Goal: Task Accomplishment & Management: Manage account settings

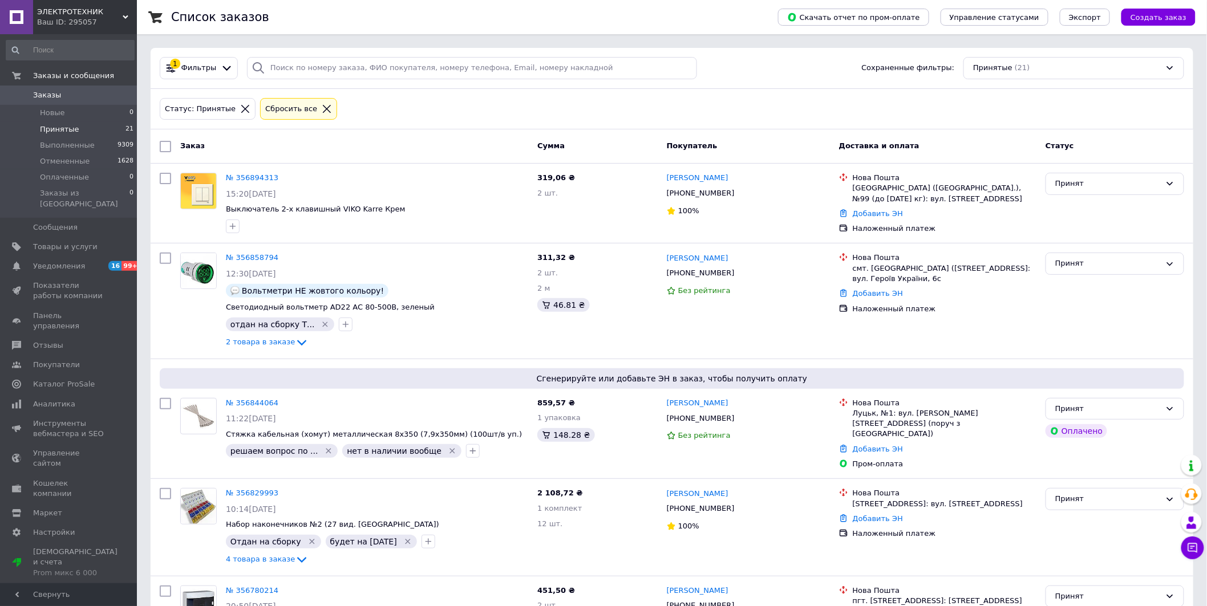
click at [65, 128] on span "Принятые" at bounding box center [59, 129] width 39 height 10
click at [249, 178] on link "№ 356894313" at bounding box center [252, 177] width 52 height 9
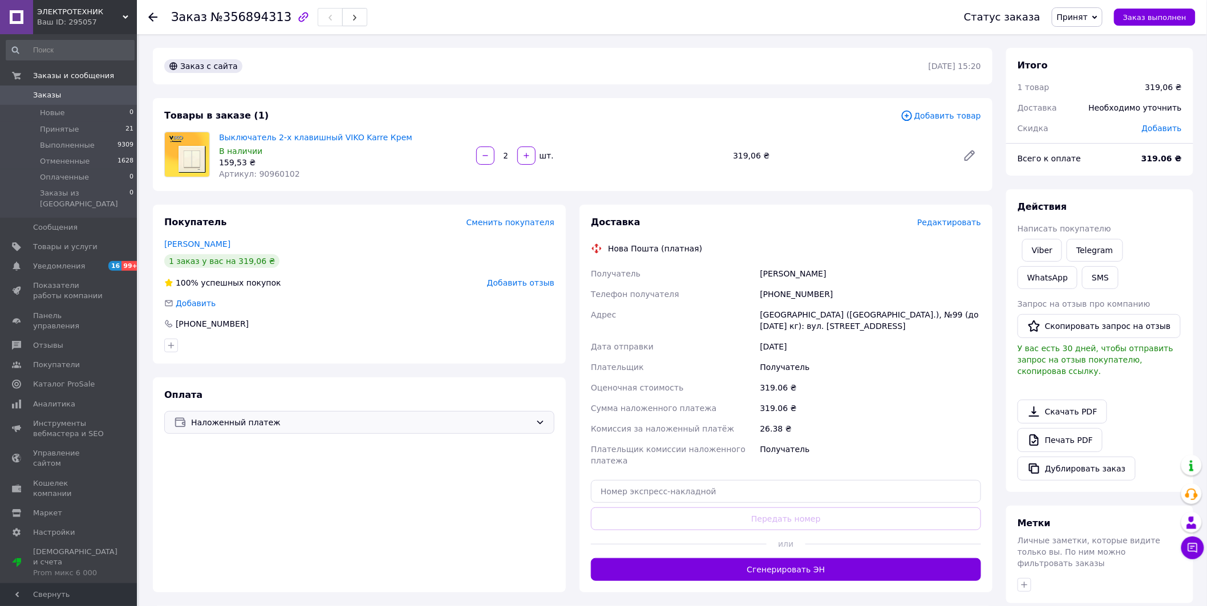
scroll to position [164, 0]
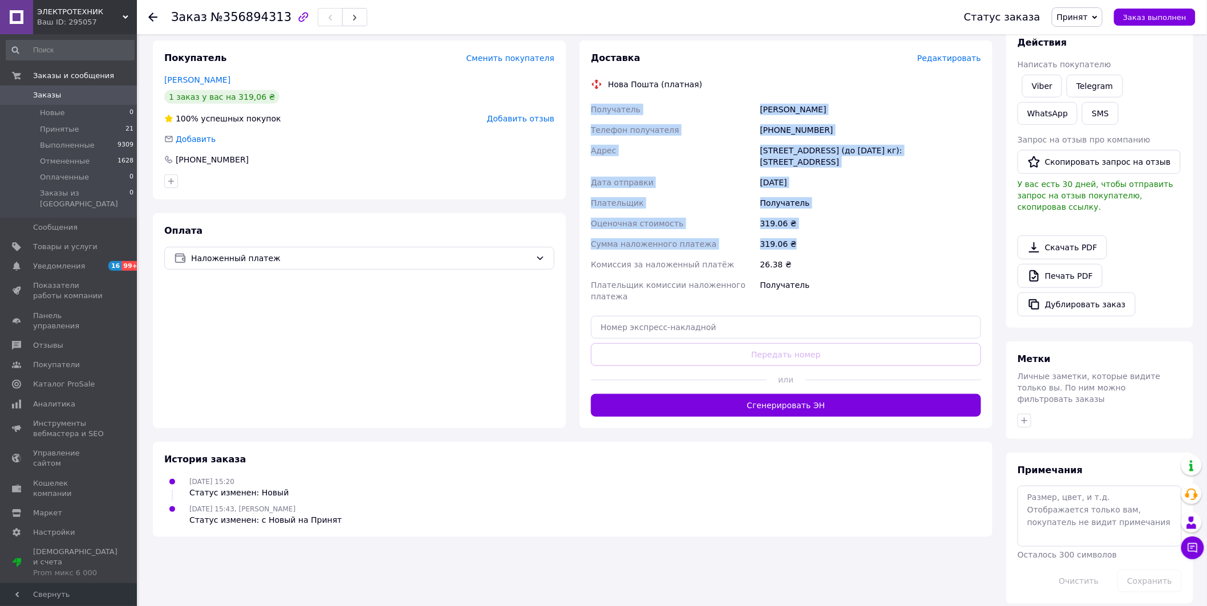
drag, startPoint x: 591, startPoint y: 111, endPoint x: 829, endPoint y: 241, distance: 271.3
click at [829, 241] on div "Получатель [PERSON_NAME] Телефон получателя [PHONE_NUMBER] Адрес [STREET_ADDRES…" at bounding box center [786, 203] width 395 height 208
copy div "Получатель [PERSON_NAME] Телефон получателя [PHONE_NUMBER] Адрес [STREET_ADDRES…"
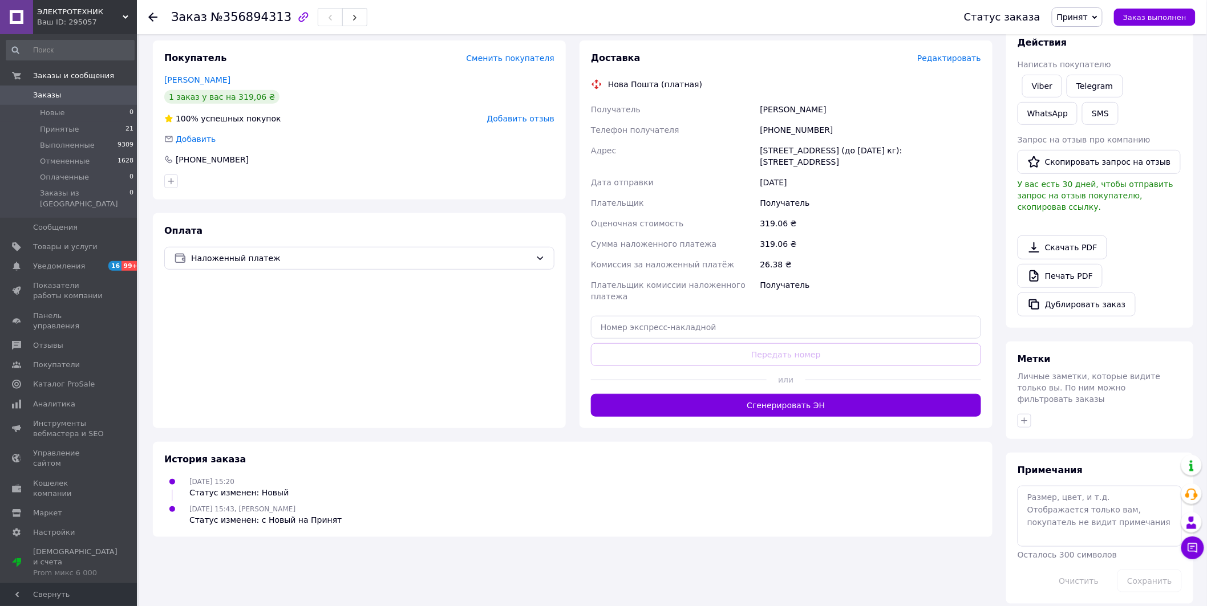
click at [306, 368] on div "Оплата Наложенный платеж" at bounding box center [359, 320] width 413 height 215
drag, startPoint x: 760, startPoint y: 109, endPoint x: 841, endPoint y: 108, distance: 81.0
click at [841, 108] on div "[PERSON_NAME]" at bounding box center [870, 109] width 225 height 21
copy div "[PERSON_NAME]"
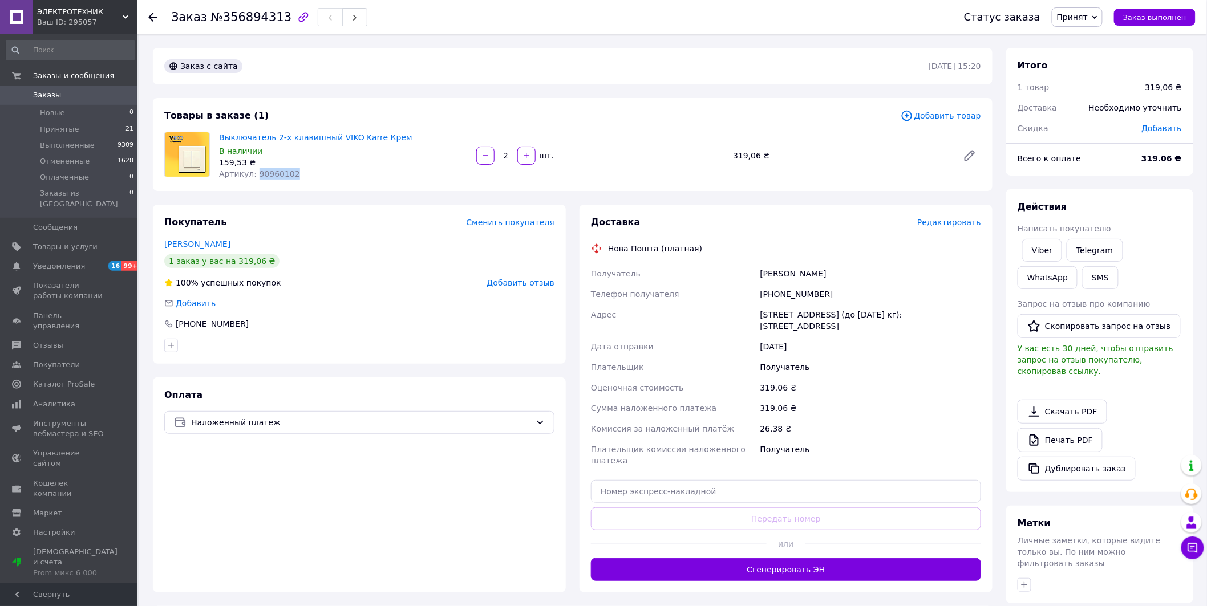
drag, startPoint x: 255, startPoint y: 175, endPoint x: 298, endPoint y: 179, distance: 43.6
click at [297, 179] on div "Артикул: 90960102" at bounding box center [343, 173] width 248 height 11
copy span "90960102"
click at [156, 22] on div at bounding box center [152, 16] width 9 height 11
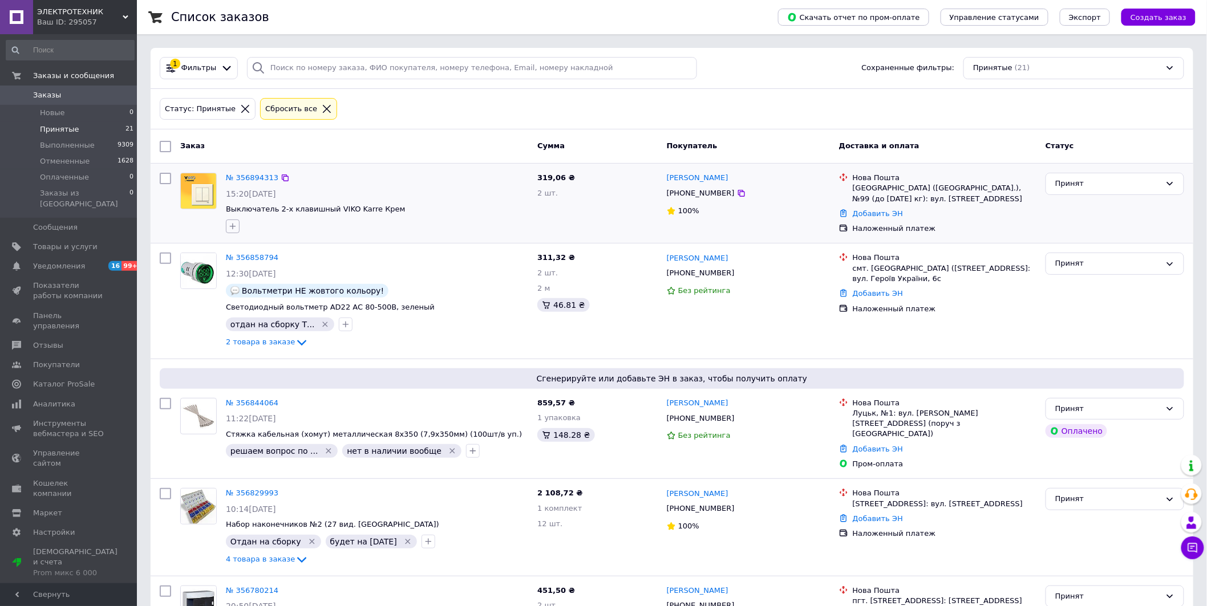
click at [232, 226] on icon "button" at bounding box center [233, 226] width 6 height 6
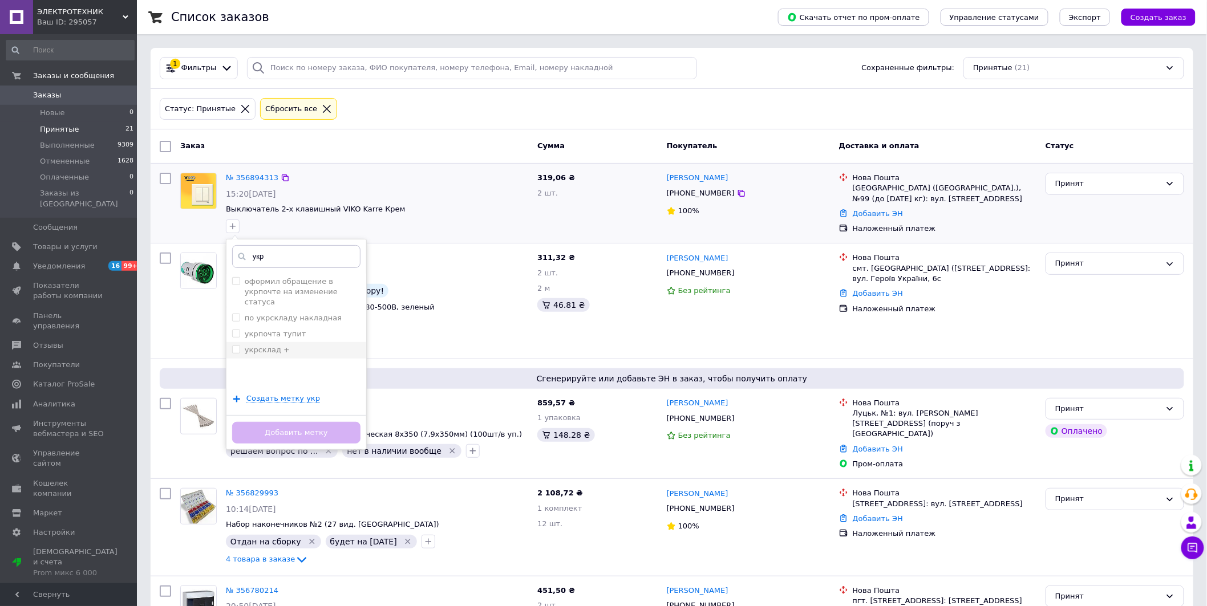
type input "укр"
click at [272, 346] on label "укрсклад +" at bounding box center [267, 350] width 45 height 9
checkbox input "true"
click at [307, 433] on button "Добавить метку" at bounding box center [296, 433] width 128 height 22
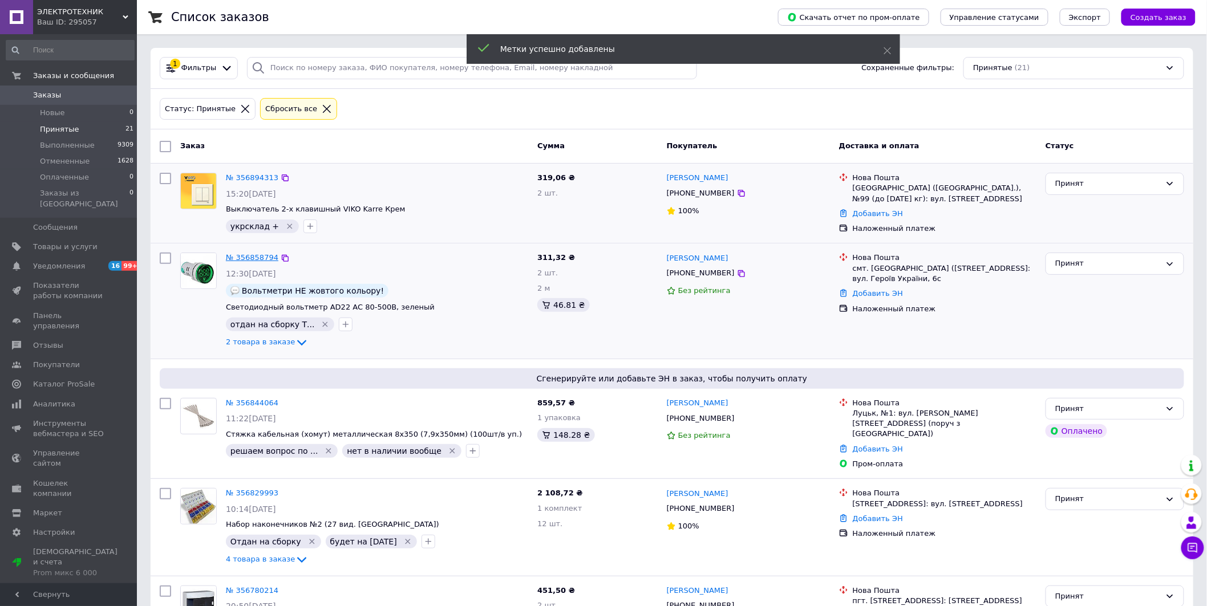
click at [253, 260] on link "№ 356858794" at bounding box center [252, 257] width 52 height 9
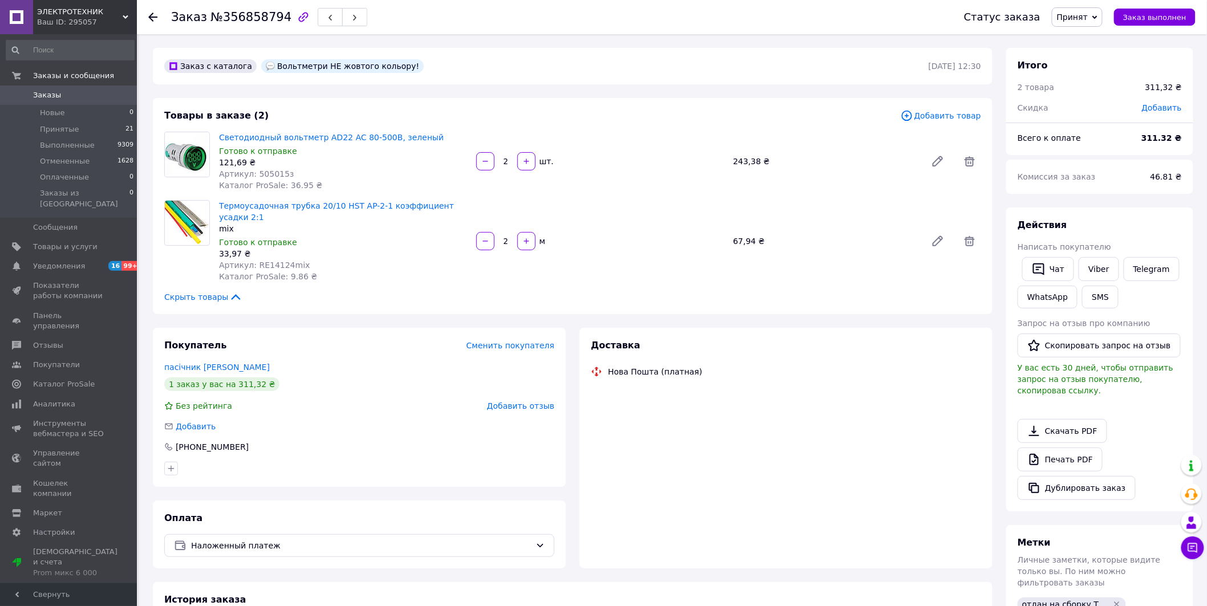
scroll to position [127, 0]
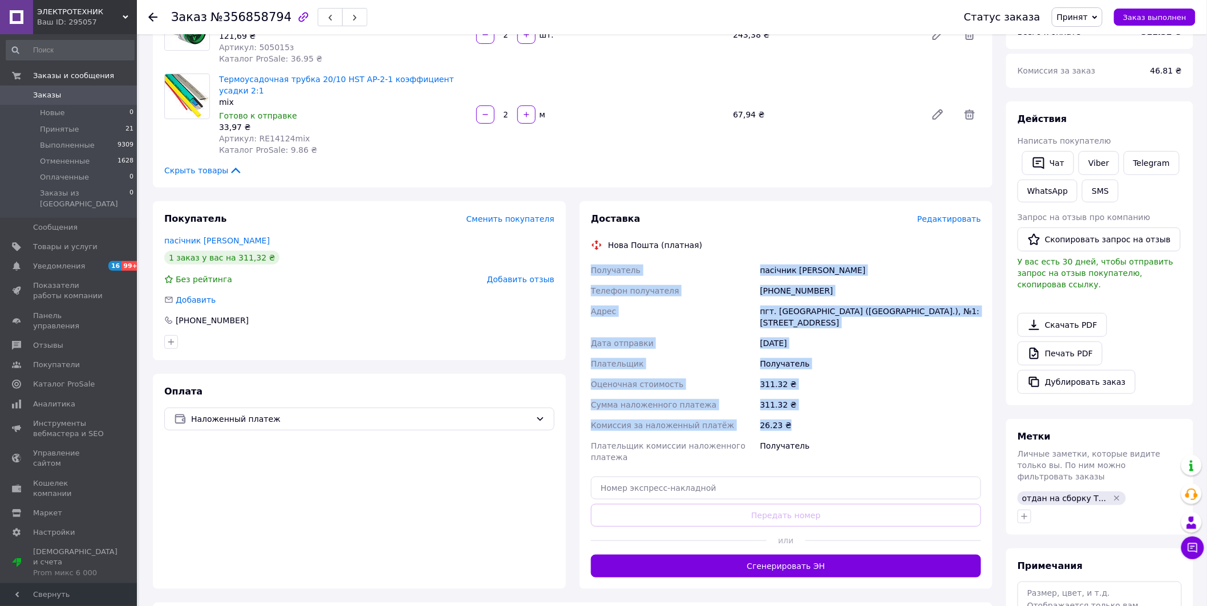
drag, startPoint x: 594, startPoint y: 274, endPoint x: 830, endPoint y: 415, distance: 274.7
click at [830, 415] on div "Получатель пасічник [PERSON_NAME] Телефон получателя [PHONE_NUMBER] [GEOGRAPHIC…" at bounding box center [786, 364] width 395 height 208
click at [830, 415] on div "26.23 ₴" at bounding box center [870, 425] width 225 height 21
drag, startPoint x: 608, startPoint y: 245, endPoint x: 859, endPoint y: 399, distance: 294.9
click at [859, 399] on div "Доставка Редактировать Нова Пошта (платная) Получатель пасічник [PERSON_NAME] Т…" at bounding box center [786, 395] width 390 height 365
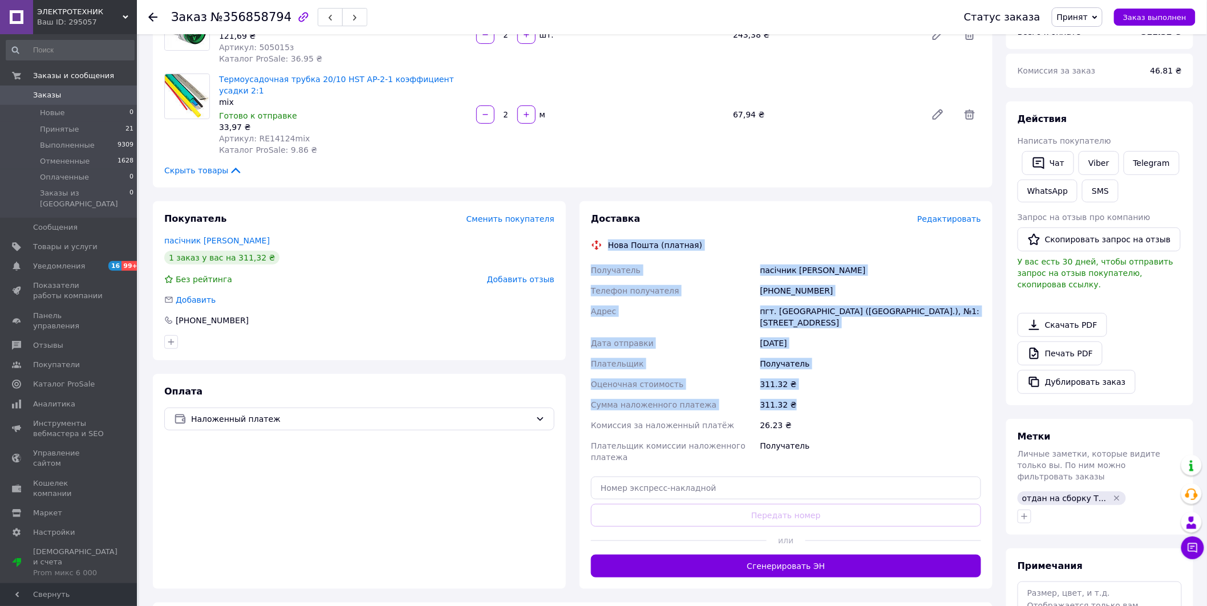
copy div "Нова Пошта (платная) Получатель пасічник [PERSON_NAME] Телефон получателя [PHON…"
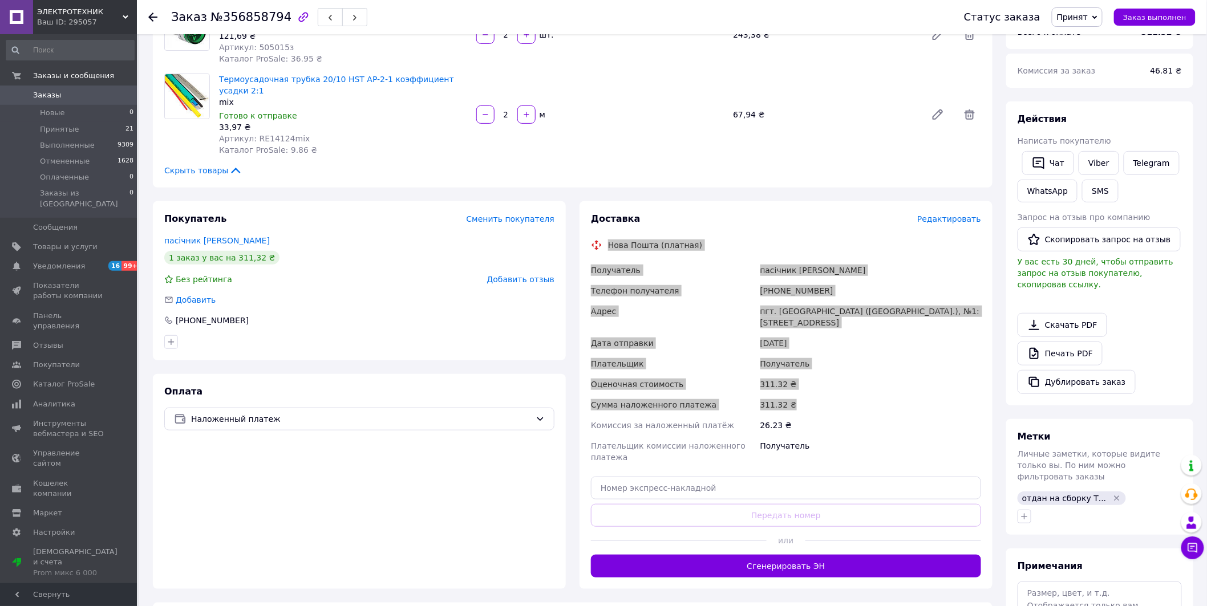
scroll to position [0, 0]
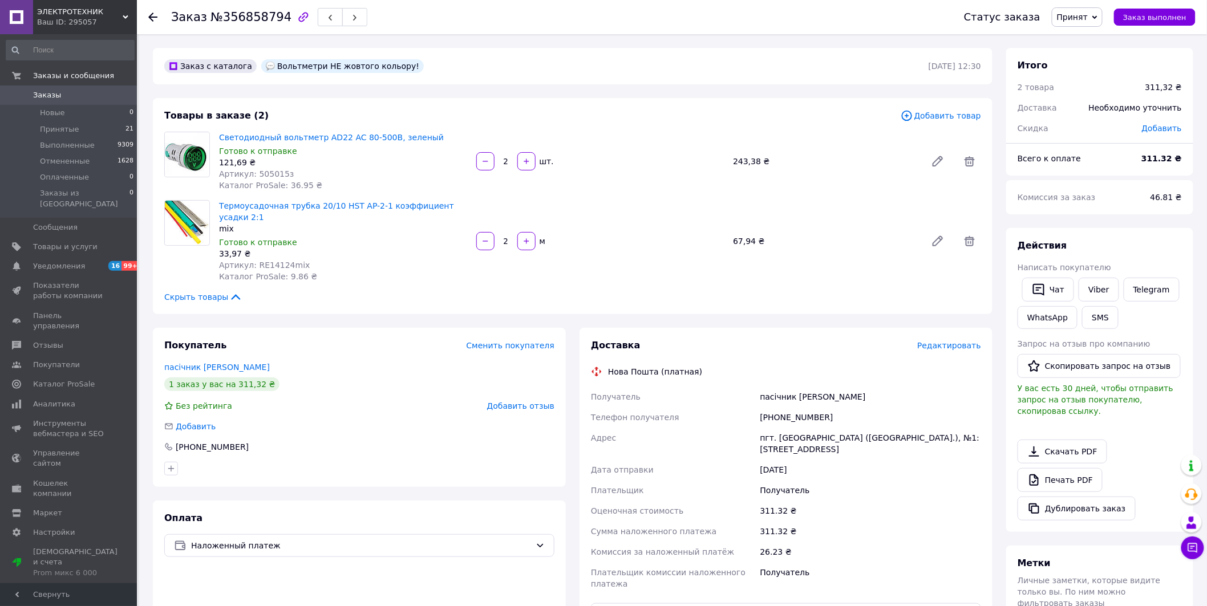
click at [315, 332] on div "Покупатель Сменить покупателя пасічник [PERSON_NAME] 1 заказ у вас на 311,32 ₴ …" at bounding box center [359, 407] width 413 height 159
drag, startPoint x: 761, startPoint y: 395, endPoint x: 851, endPoint y: 398, distance: 90.2
click at [851, 398] on div "пасічник [PERSON_NAME]" at bounding box center [870, 397] width 225 height 21
copy div "пасічник [PERSON_NAME]"
drag, startPoint x: 253, startPoint y: 172, endPoint x: 290, endPoint y: 172, distance: 36.5
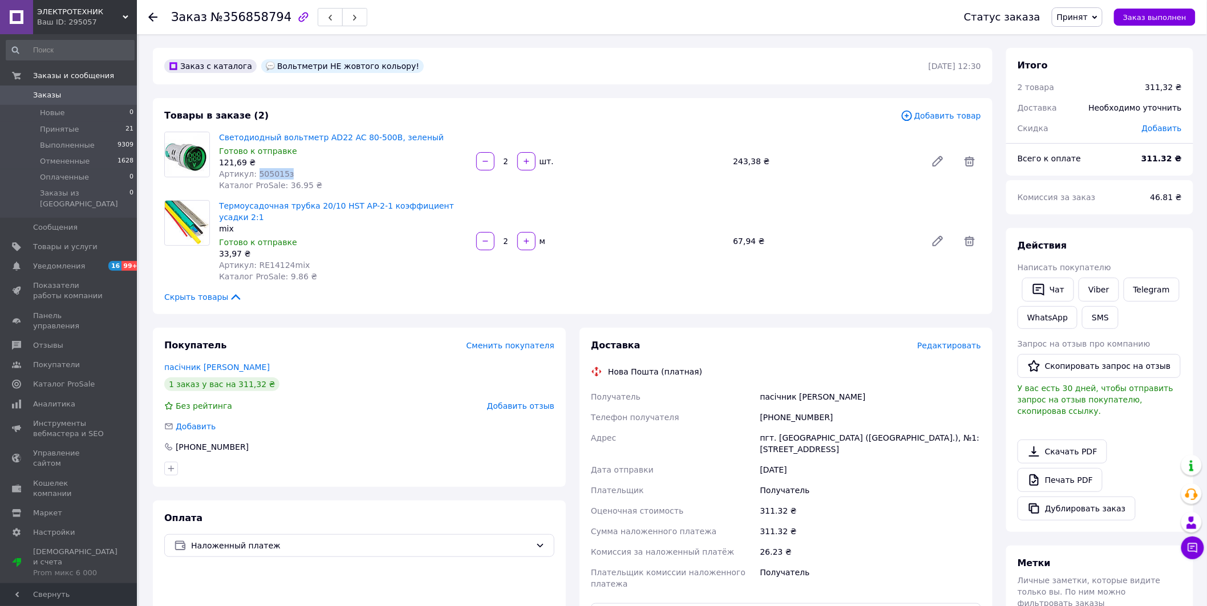
click at [290, 172] on div "Артикул: 505015з" at bounding box center [343, 173] width 248 height 11
copy span "505015з"
drag, startPoint x: 257, startPoint y: 266, endPoint x: 303, endPoint y: 262, distance: 45.8
click at [303, 262] on div "Артикул: RE14124mix" at bounding box center [343, 264] width 248 height 11
drag, startPoint x: 254, startPoint y: 264, endPoint x: 303, endPoint y: 265, distance: 49.1
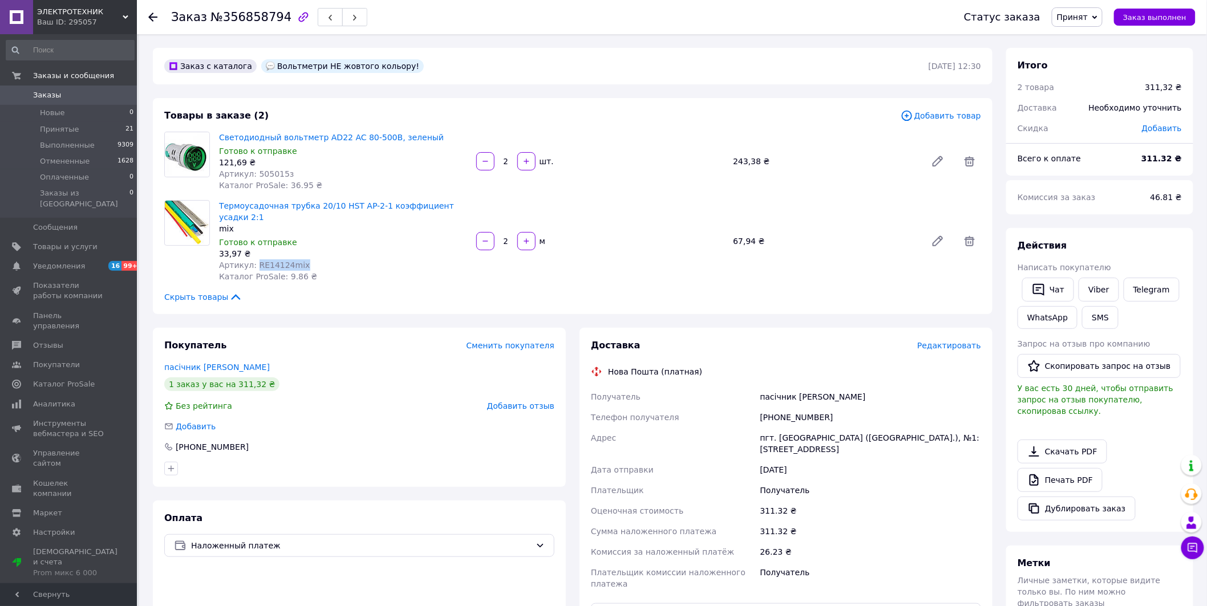
click at [303, 265] on div "Артикул: RE14124mix" at bounding box center [343, 264] width 248 height 11
copy span "RE14124mix"
click at [150, 15] on use at bounding box center [152, 17] width 9 height 9
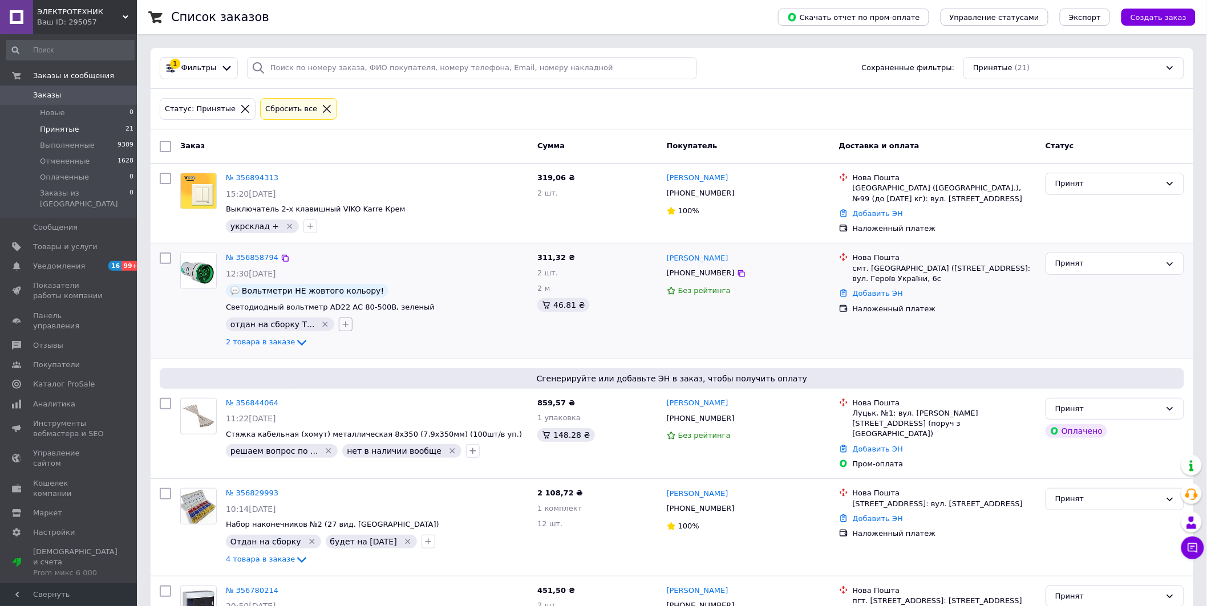
click at [343, 322] on icon "button" at bounding box center [346, 324] width 6 height 6
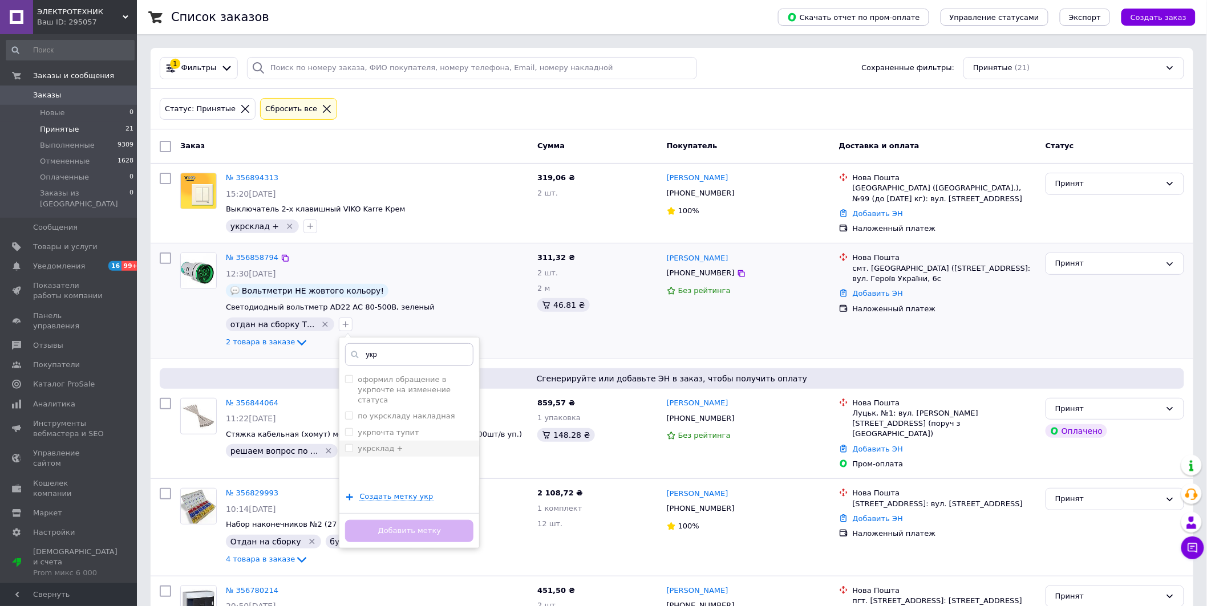
type input "укр"
click at [367, 444] on label "укрсклад +" at bounding box center [380, 448] width 45 height 9
checkbox input "true"
click at [409, 530] on button "Добавить метку" at bounding box center [409, 531] width 128 height 22
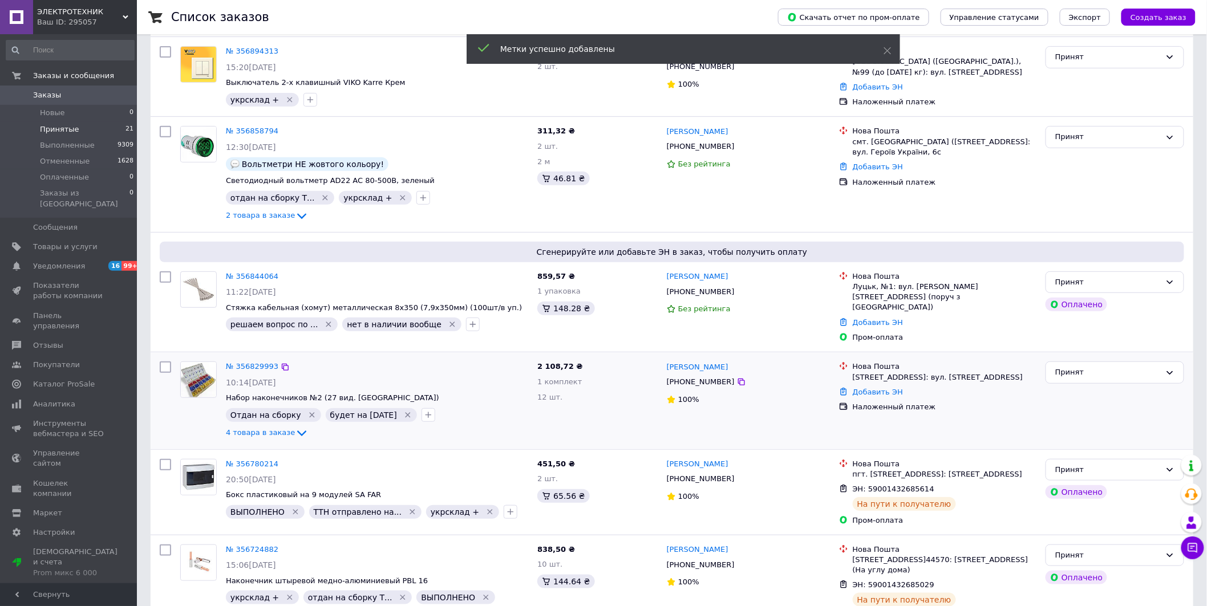
scroll to position [253, 0]
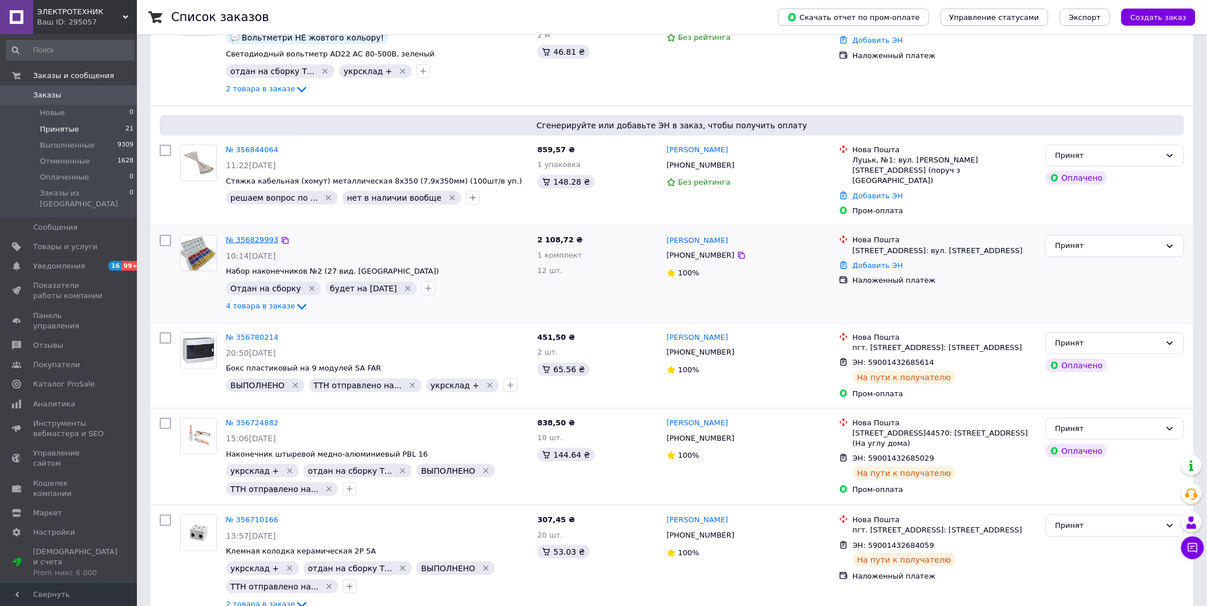
click at [248, 236] on link "№ 356829993" at bounding box center [252, 240] width 52 height 9
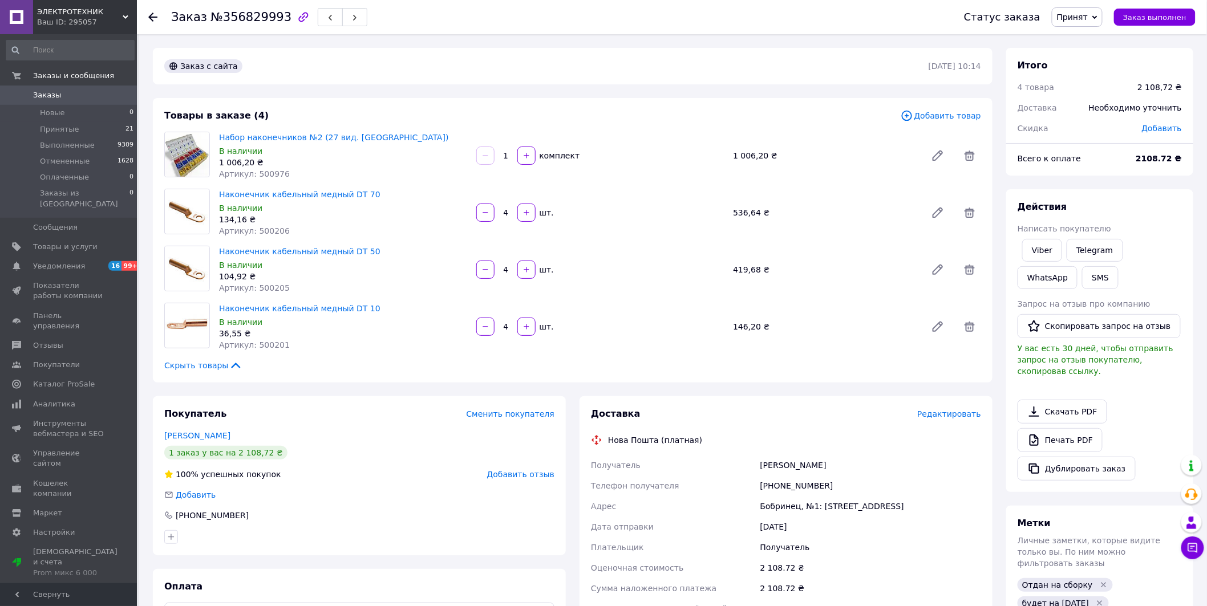
scroll to position [127, 0]
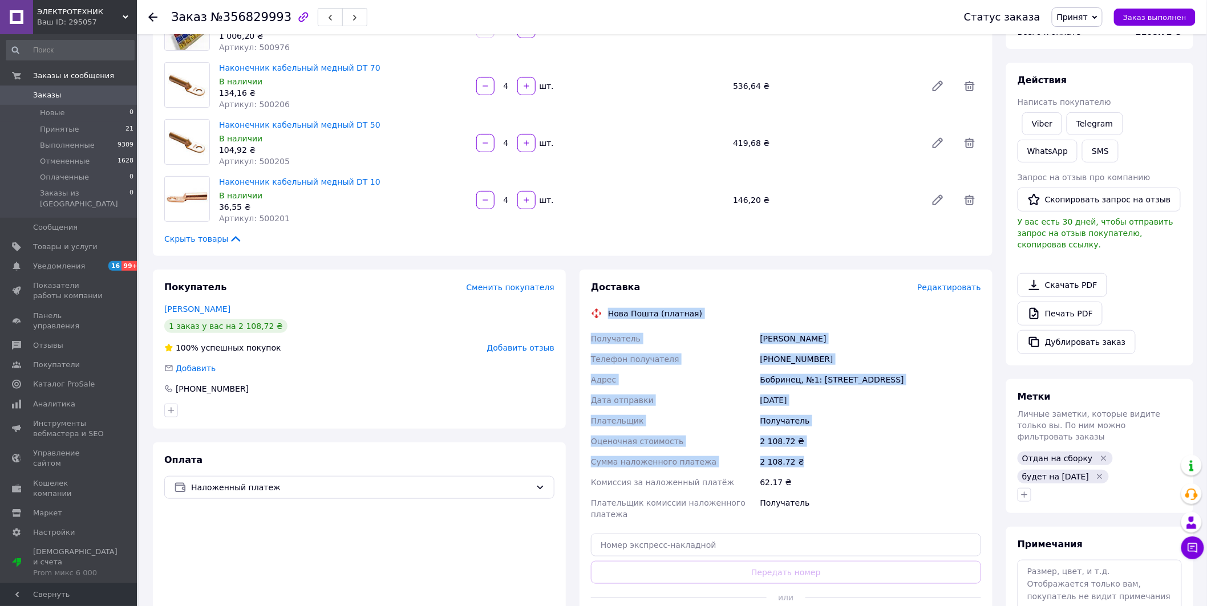
drag, startPoint x: 674, startPoint y: 326, endPoint x: 830, endPoint y: 453, distance: 201.5
click at [830, 453] on div "Доставка Редактировать Нова Пошта (платная) Получатель [PERSON_NAME] Телефон по…" at bounding box center [786, 458] width 390 height 354
copy div "Нова Пошта (платная) Получатель [PERSON_NAME] Телефон получателя [PHONE_NUMBER]…"
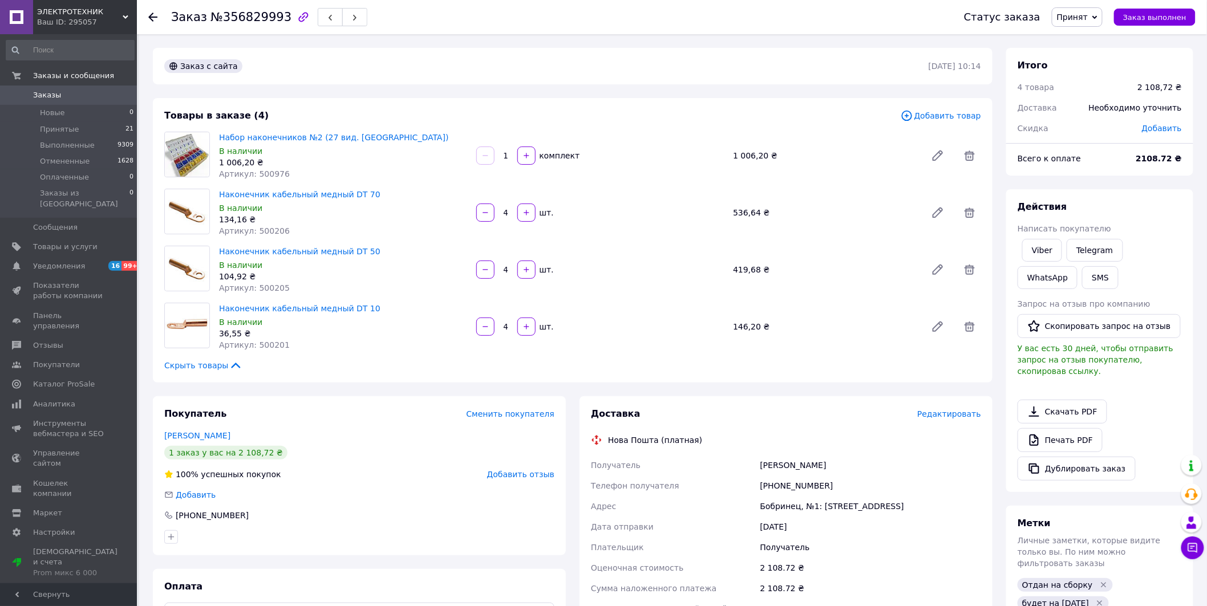
click at [839, 400] on div "Доставка Редактировать Нова Пошта (платная) Получатель [PERSON_NAME] Телефон по…" at bounding box center [785, 584] width 413 height 376
drag, startPoint x: 759, startPoint y: 466, endPoint x: 869, endPoint y: 478, distance: 110.7
click at [869, 478] on div "Получатель [PERSON_NAME] Телефон получателя [PHONE_NUMBER] [PERSON_NAME], №1: […" at bounding box center [786, 553] width 395 height 196
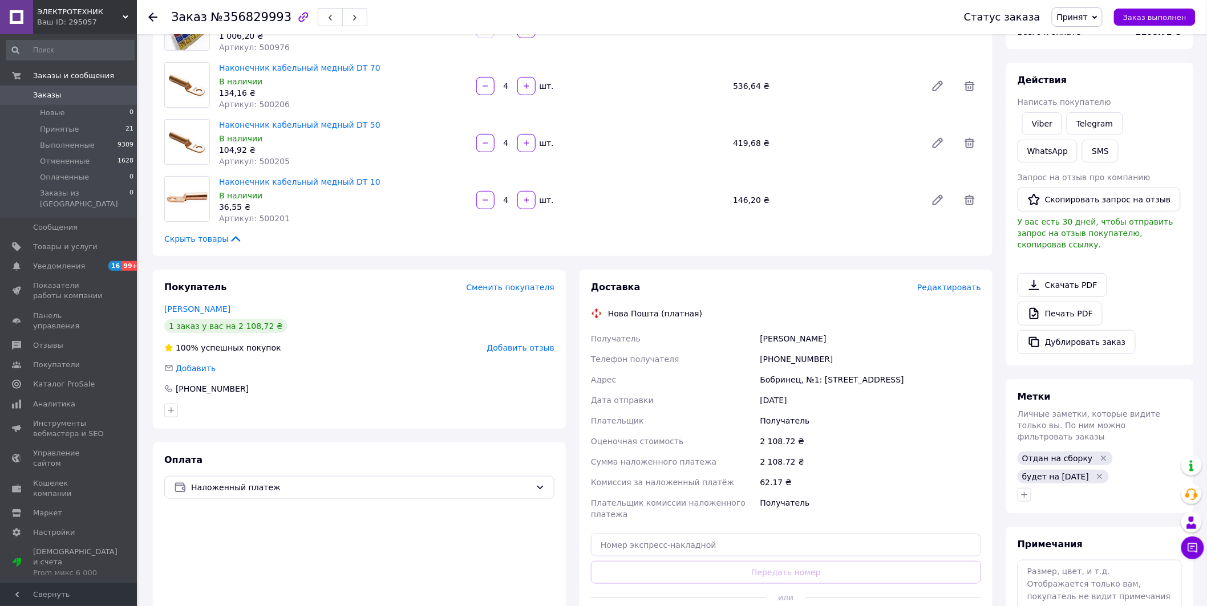
click at [925, 477] on div "62.17 ₴" at bounding box center [870, 482] width 225 height 21
drag, startPoint x: 761, startPoint y: 338, endPoint x: 829, endPoint y: 335, distance: 68.5
click at [829, 335] on div "[PERSON_NAME]" at bounding box center [870, 338] width 225 height 21
copy div "[PERSON_NAME]"
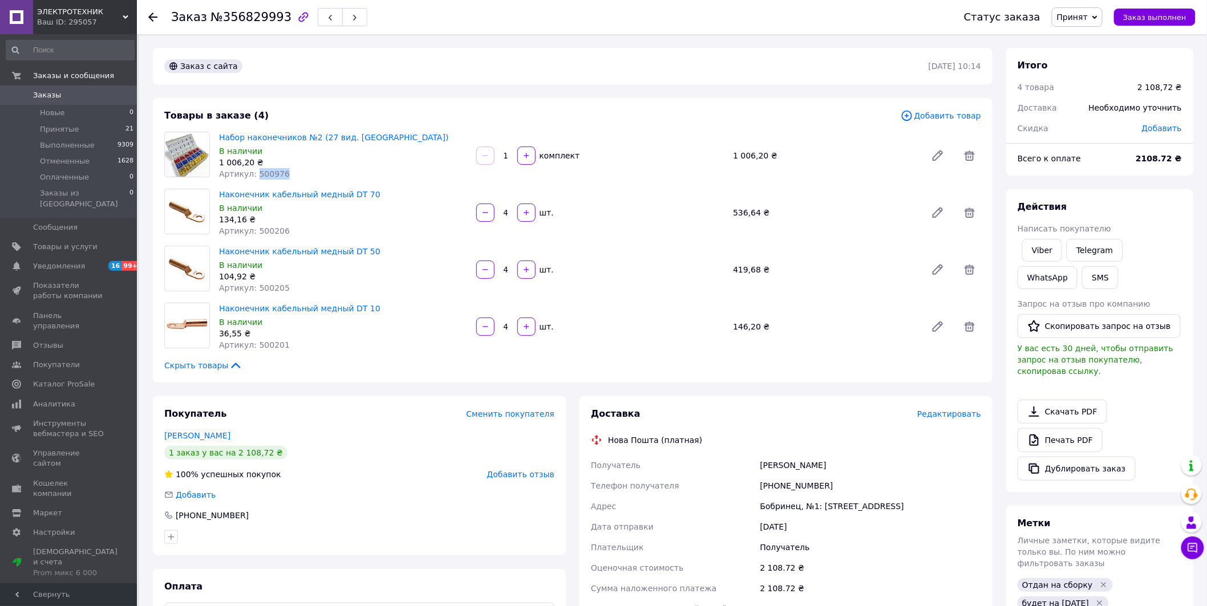
drag, startPoint x: 253, startPoint y: 173, endPoint x: 284, endPoint y: 176, distance: 30.9
click at [284, 176] on div "Артикул: 500976" at bounding box center [343, 173] width 248 height 11
copy span "500976"
drag, startPoint x: 253, startPoint y: 232, endPoint x: 282, endPoint y: 228, distance: 29.4
click at [282, 228] on div "Артикул: 500206" at bounding box center [343, 230] width 248 height 11
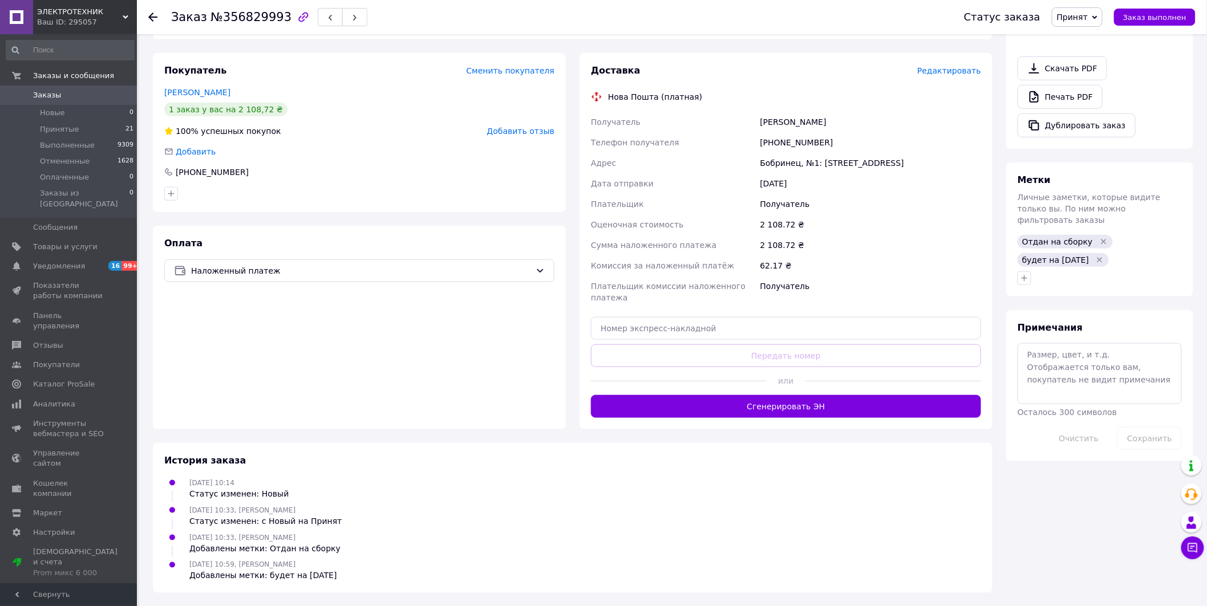
scroll to position [26, 0]
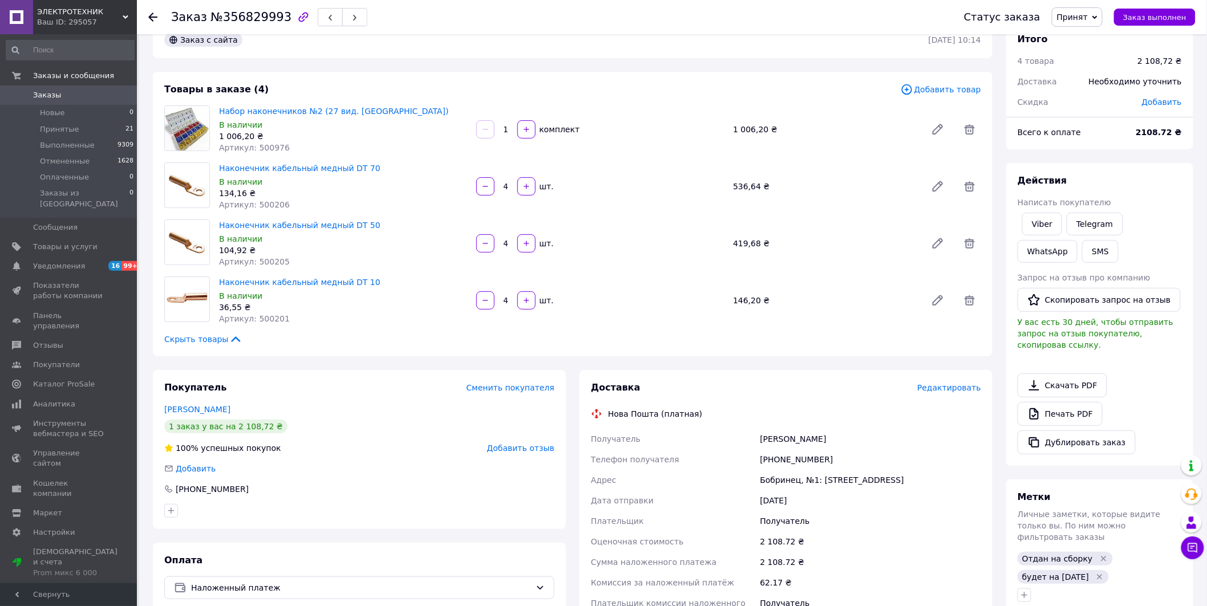
click at [155, 14] on icon at bounding box center [152, 17] width 9 height 9
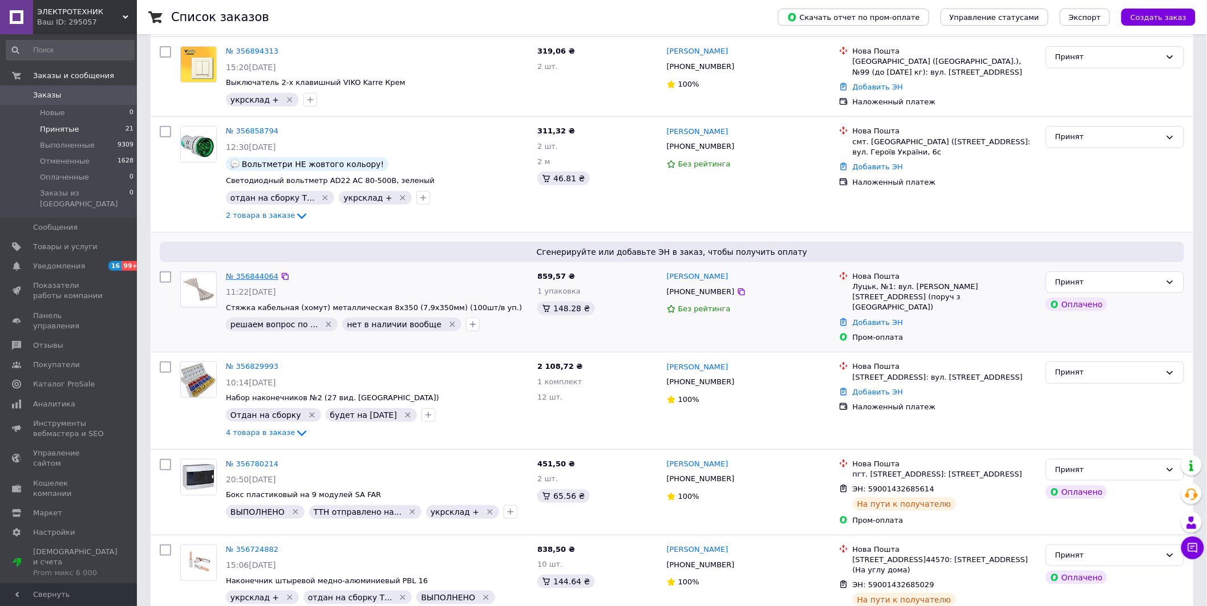
scroll to position [190, 0]
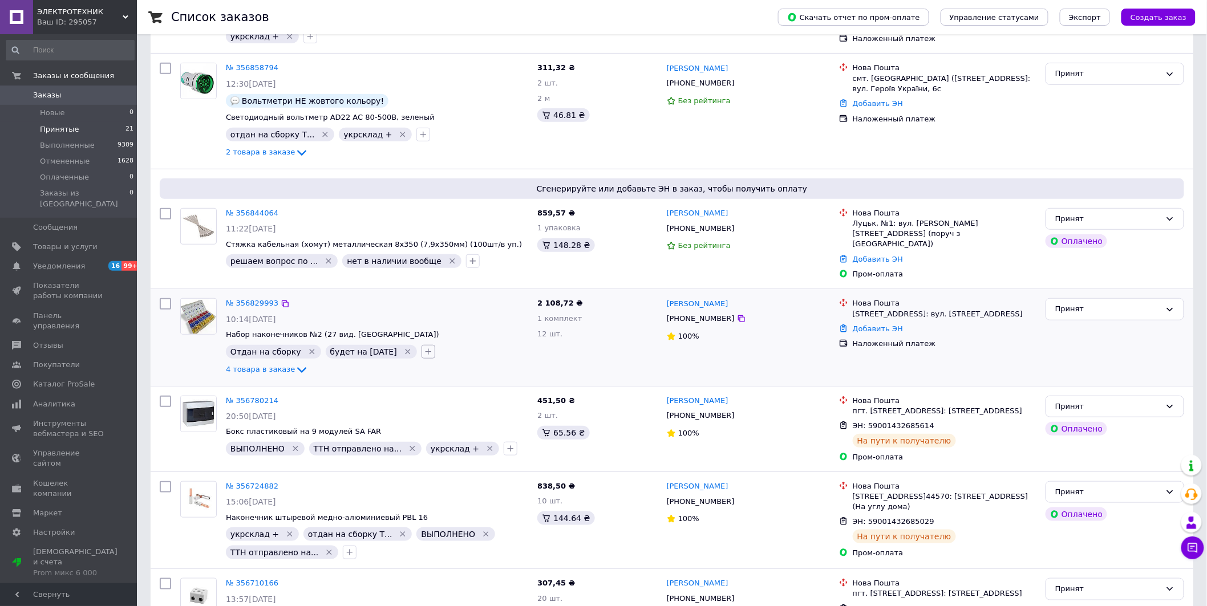
click at [424, 347] on icon "button" at bounding box center [428, 351] width 9 height 9
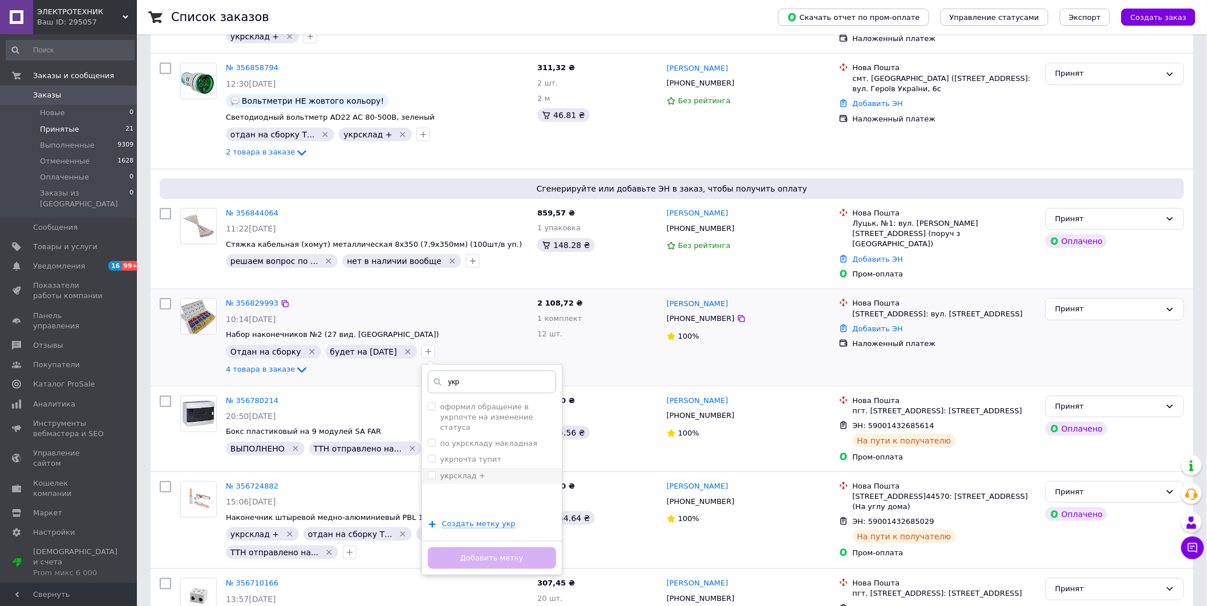
type input "укр"
click at [440, 472] on label "укрсклад +" at bounding box center [462, 476] width 45 height 9
checkbox input "true"
click at [475, 551] on button "Добавить метку" at bounding box center [492, 558] width 128 height 22
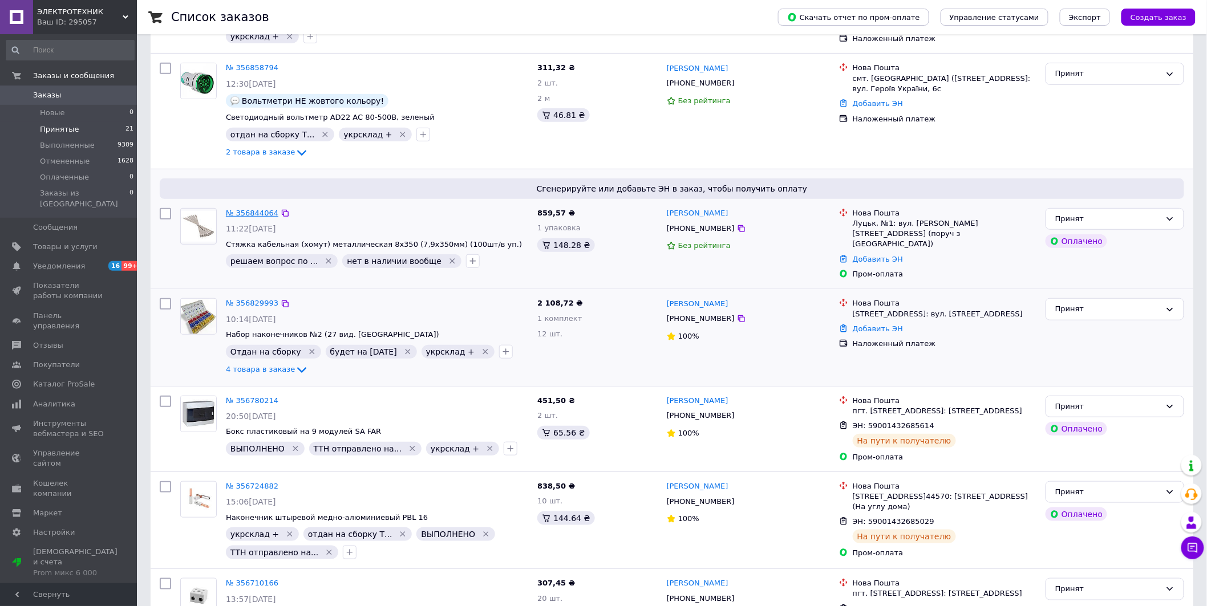
click at [252, 209] on link "№ 356844064" at bounding box center [252, 213] width 52 height 9
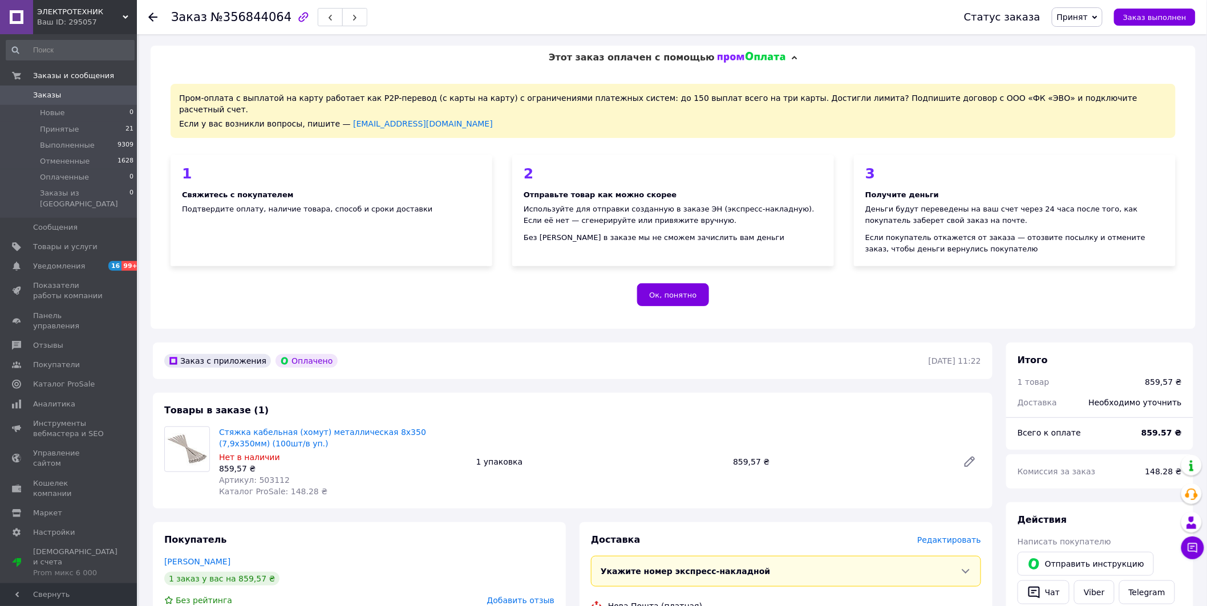
scroll to position [127, 0]
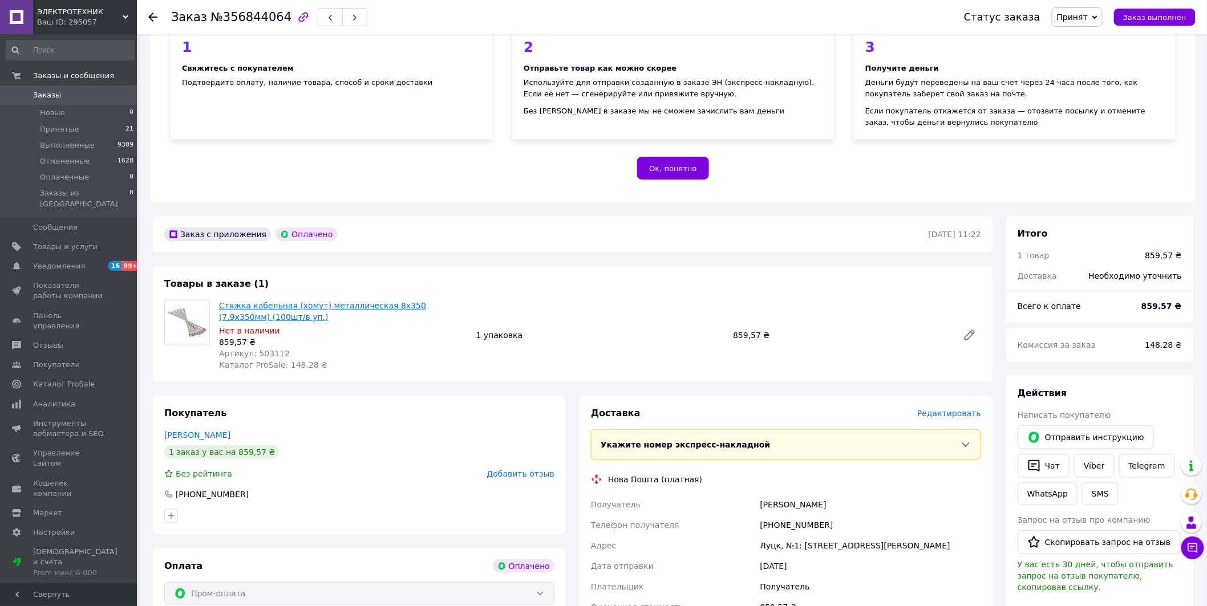
click at [344, 301] on link "Стяжка кабельная (хомут) металлическая 8х350 (7,9х350мм) (100шт/в уп.)" at bounding box center [322, 311] width 207 height 21
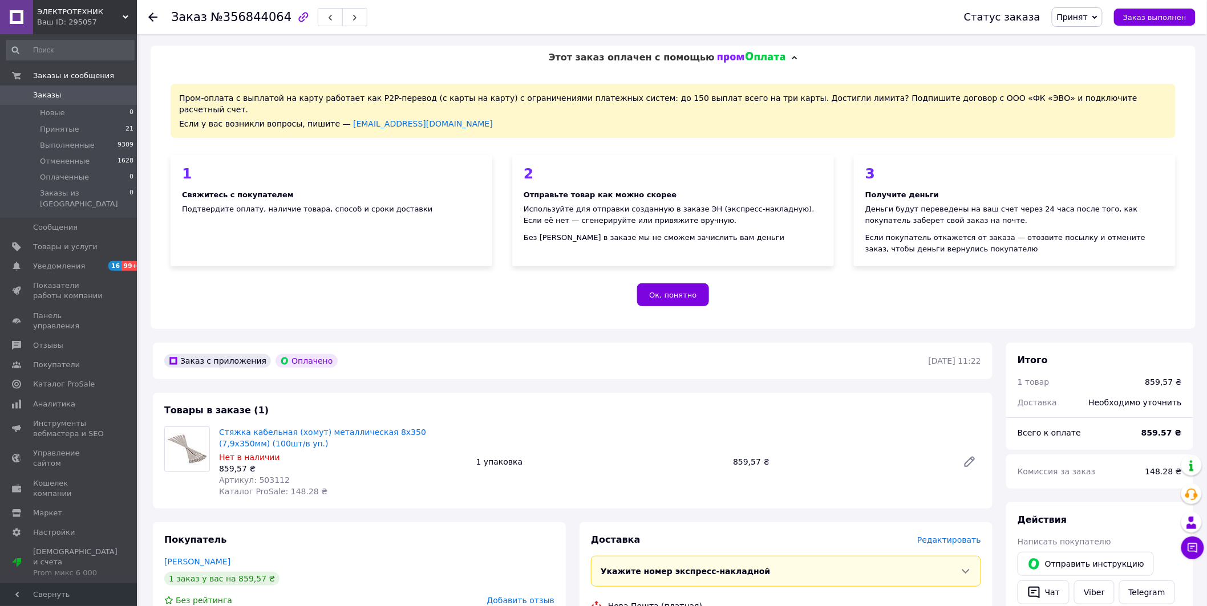
scroll to position [190, 0]
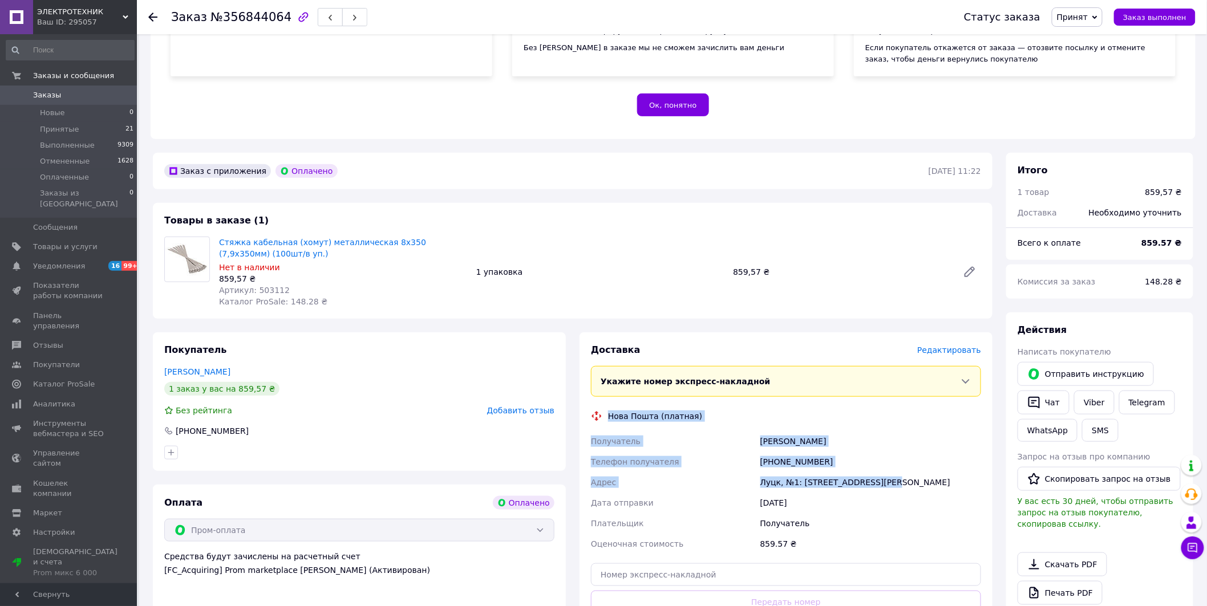
drag, startPoint x: 609, startPoint y: 405, endPoint x: 894, endPoint y: 480, distance: 294.8
click at [894, 480] on div "Доставка Редактировать Укажите номер экспресс-накладной Обязательно введите ном…" at bounding box center [786, 504] width 390 height 321
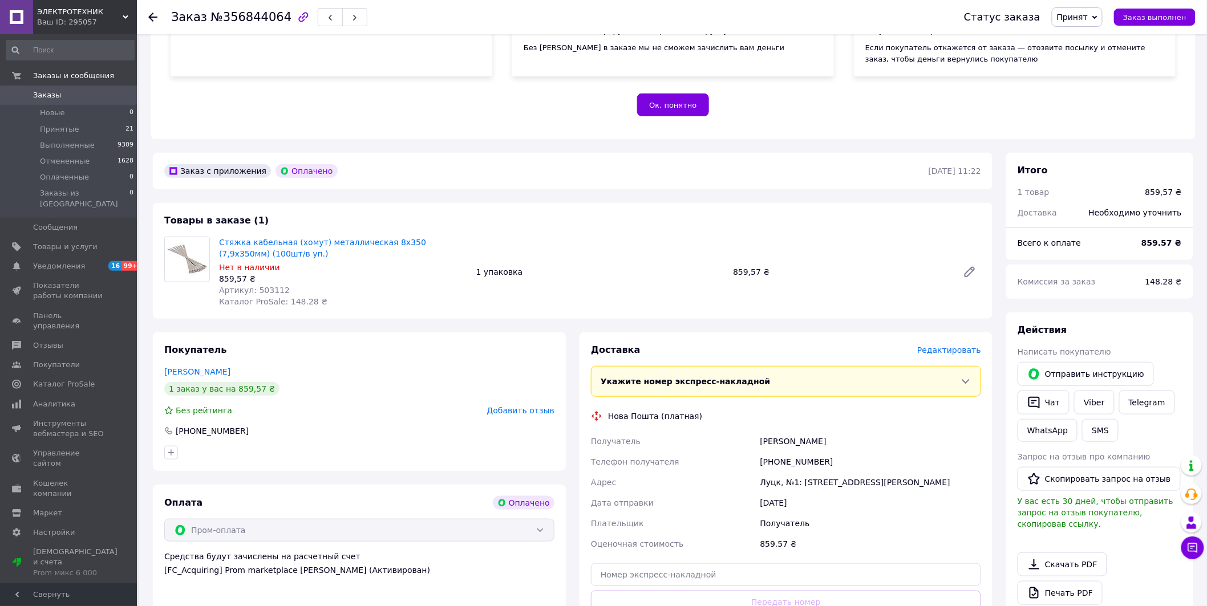
click at [322, 336] on div "Покупатель [PERSON_NAME] 1 заказ у вас на 859,57 ₴ Без рейтинга Добавить отзыв …" at bounding box center [359, 401] width 413 height 139
click at [151, 15] on use at bounding box center [152, 17] width 9 height 9
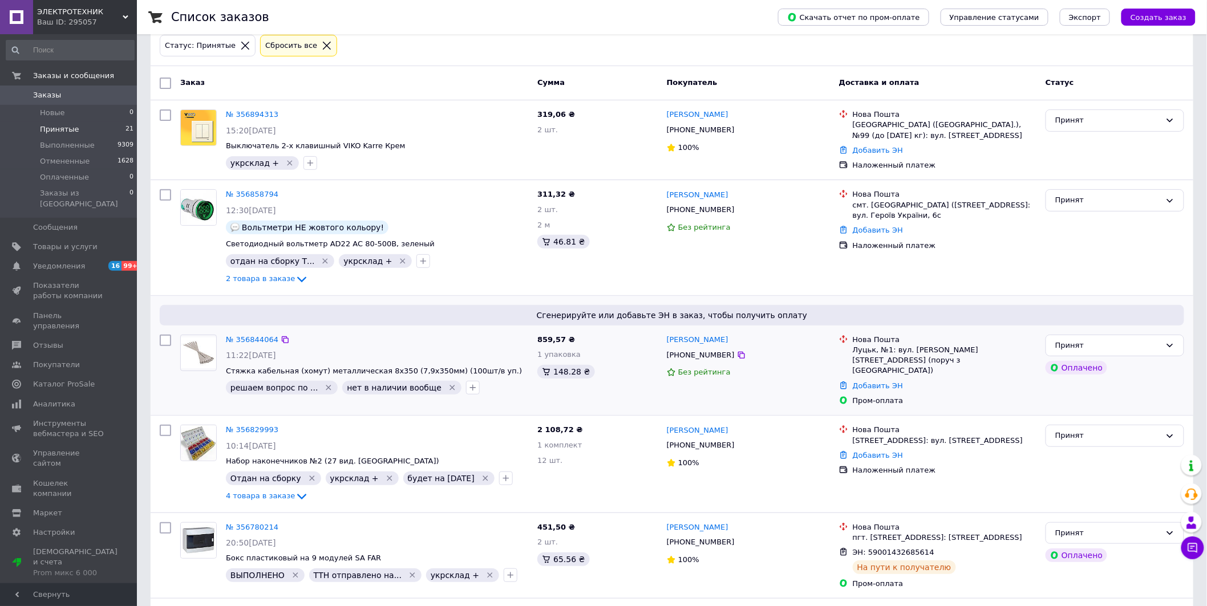
scroll to position [190, 0]
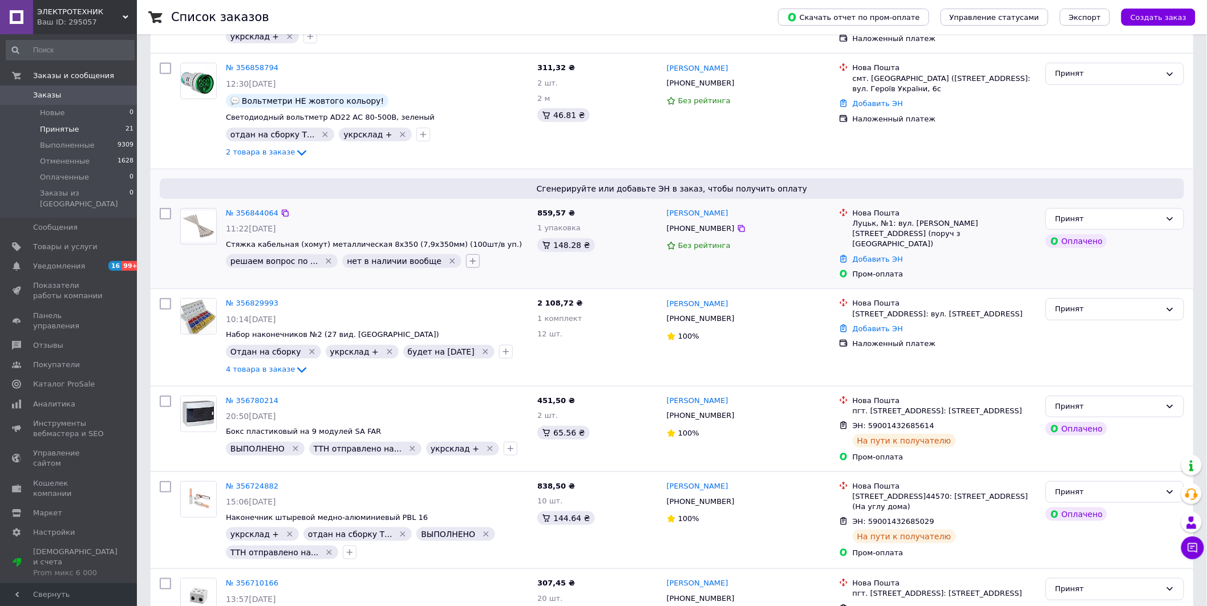
click at [468, 263] on icon "button" at bounding box center [472, 261] width 9 height 9
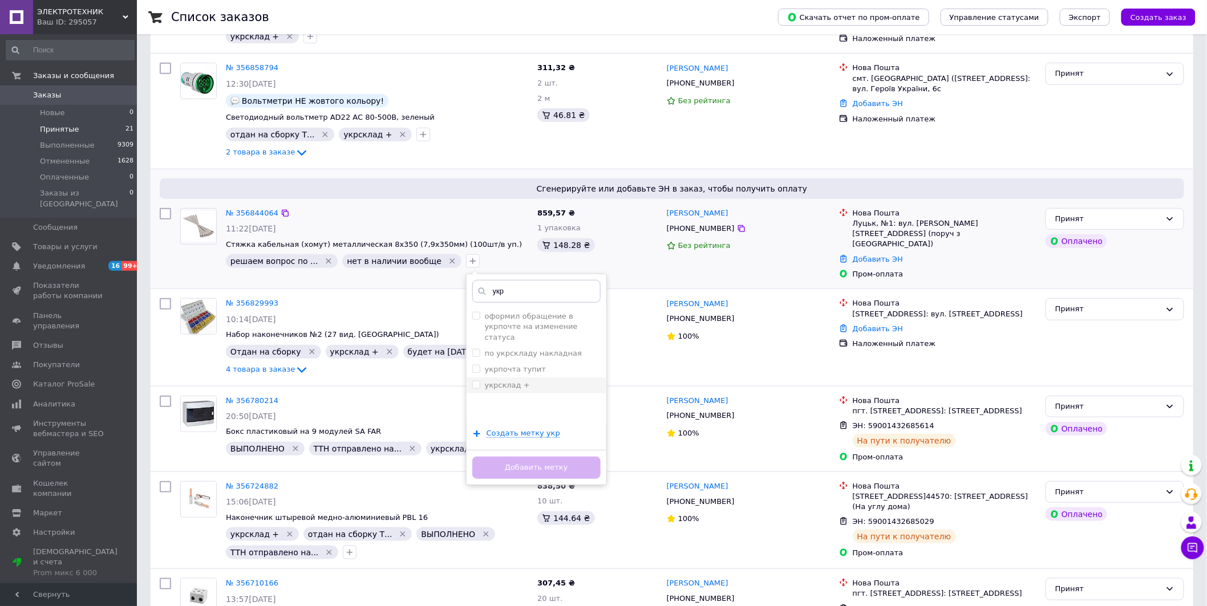
type input "укр"
click at [485, 381] on label "укрсклад +" at bounding box center [507, 385] width 45 height 9
checkbox input "true"
click at [502, 465] on button "Добавить метку" at bounding box center [536, 468] width 128 height 22
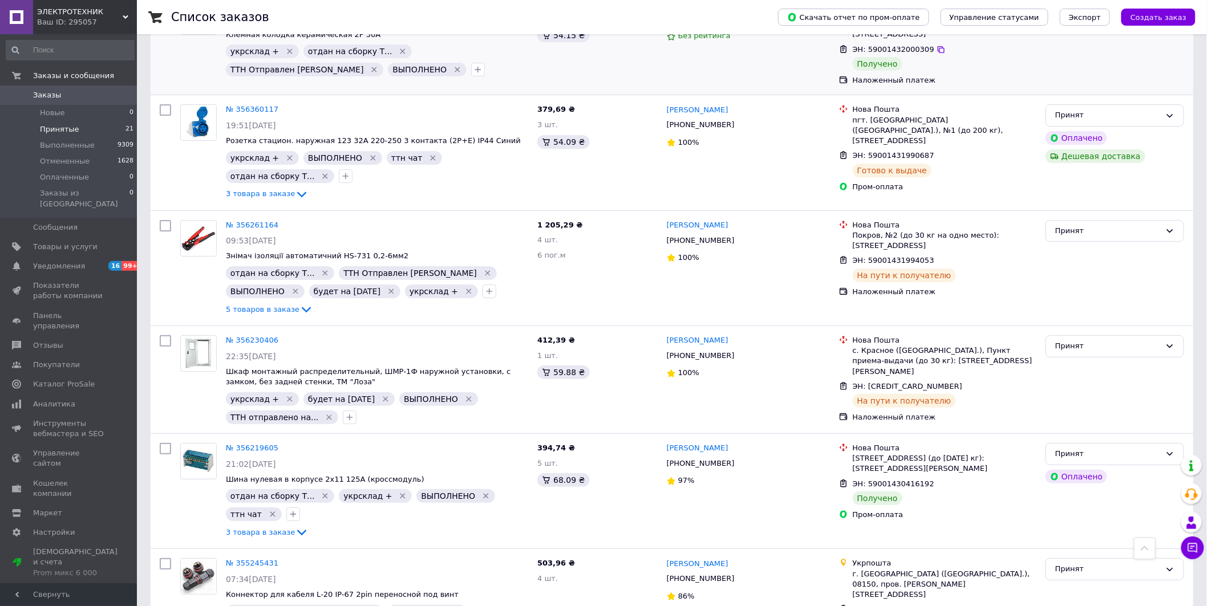
scroll to position [1785, 0]
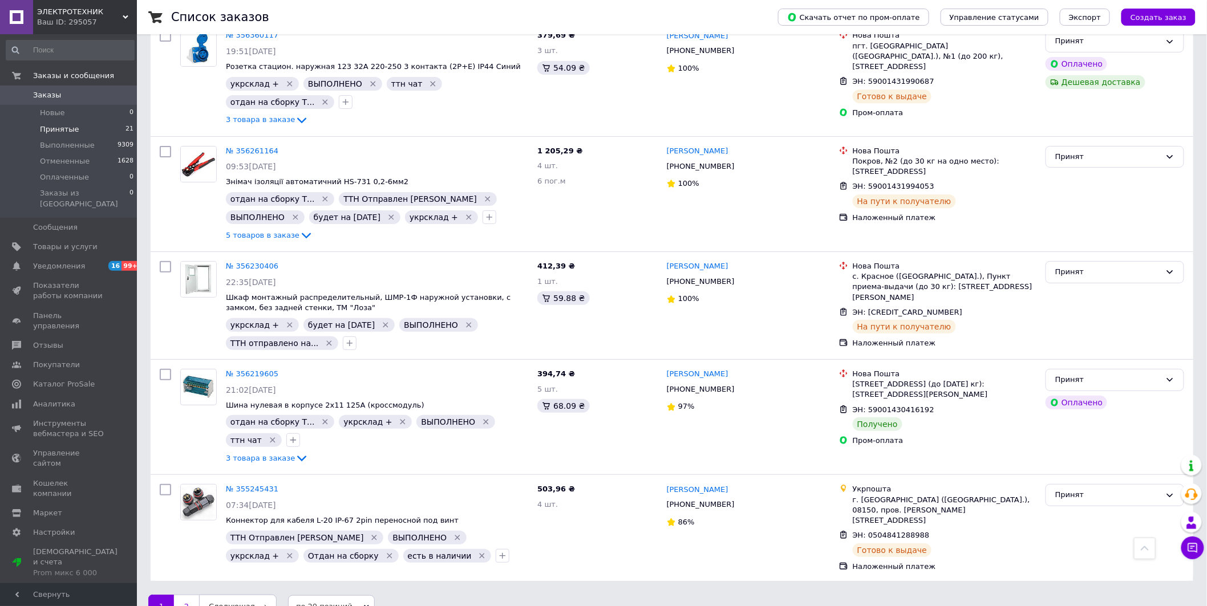
click at [188, 595] on link "2" at bounding box center [186, 607] width 25 height 24
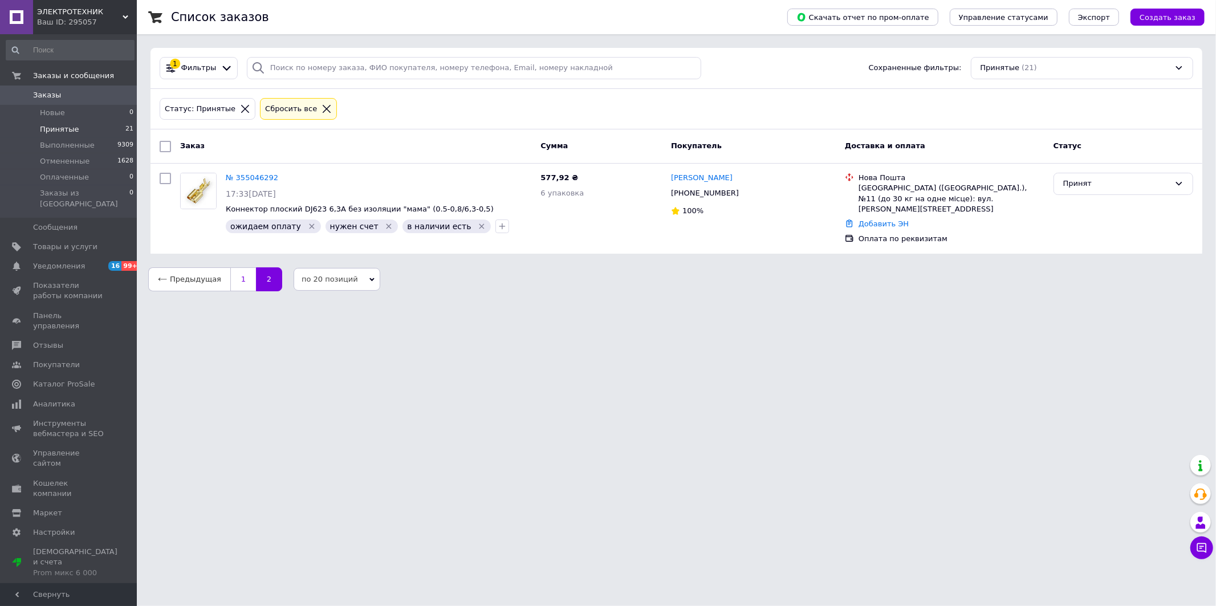
click at [235, 269] on link "1" at bounding box center [243, 279] width 26 height 24
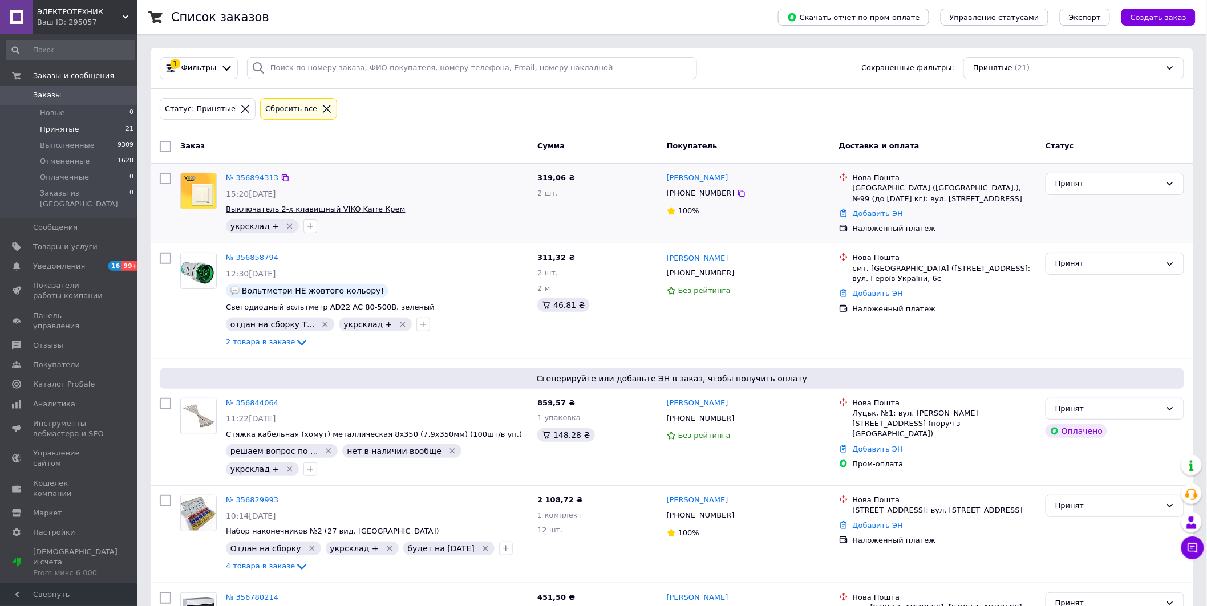
scroll to position [253, 0]
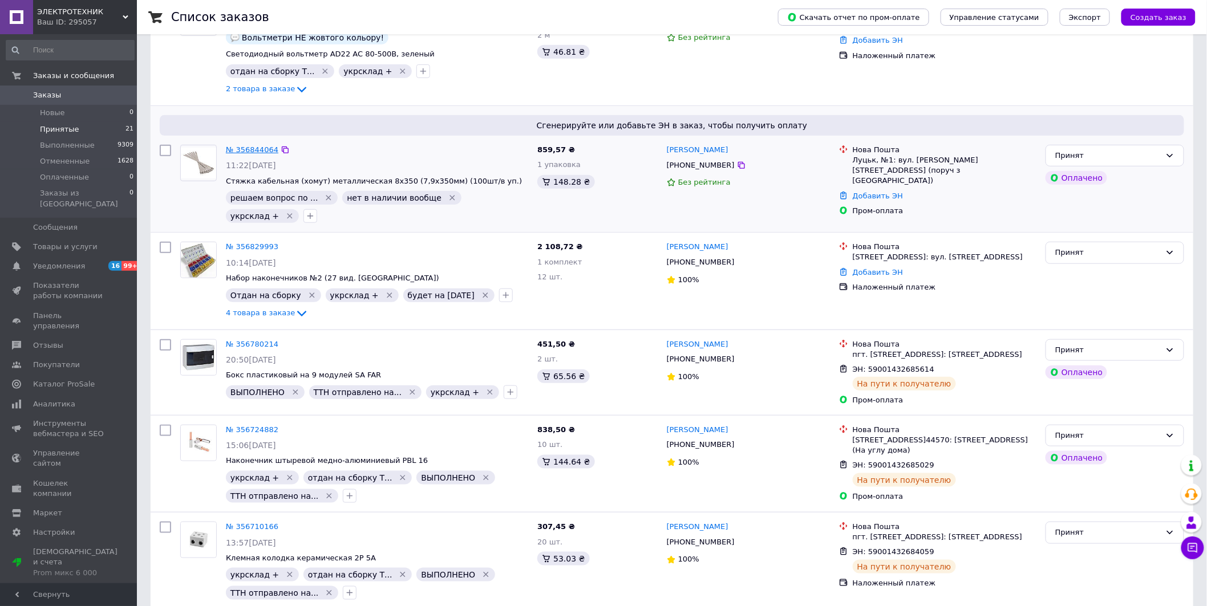
click at [252, 148] on link "№ 356844064" at bounding box center [252, 149] width 52 height 9
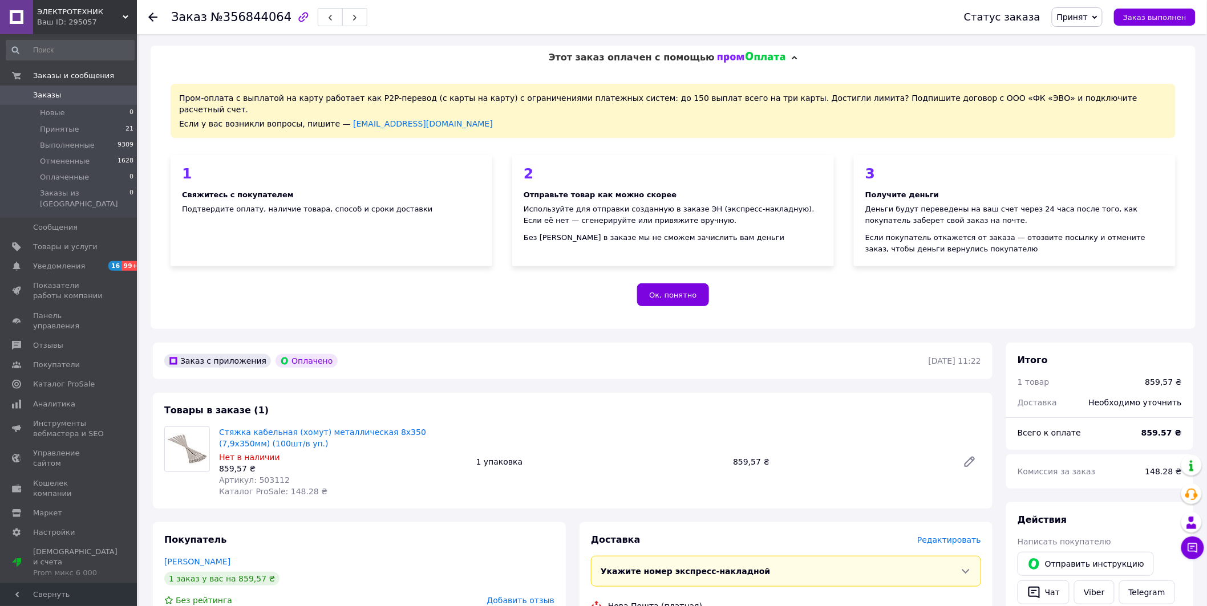
scroll to position [253, 0]
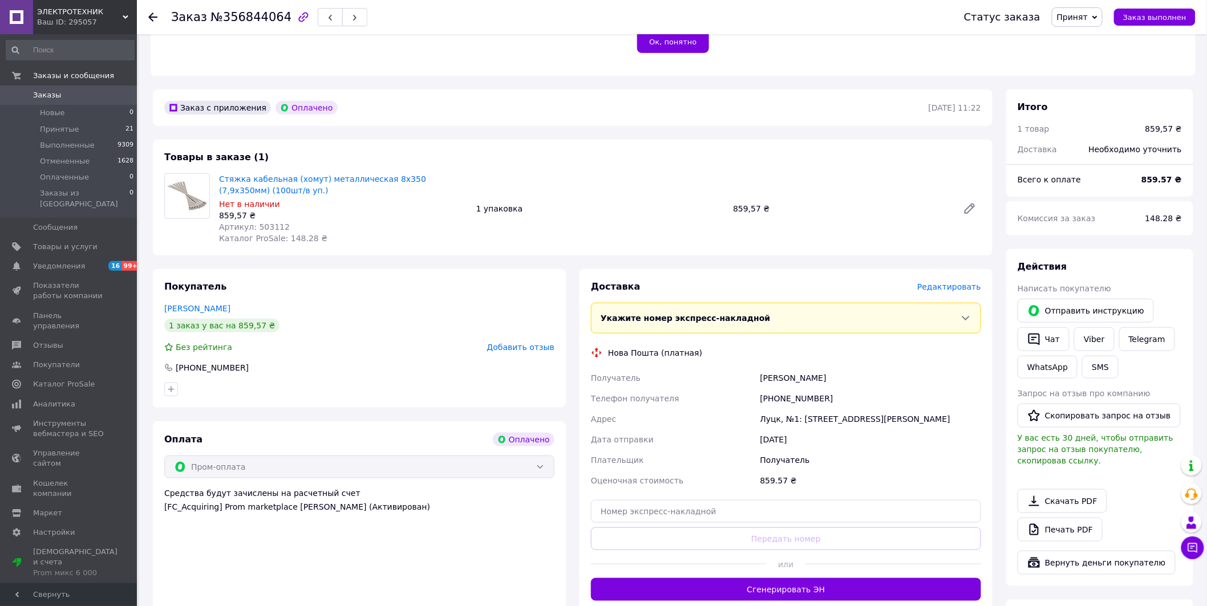
drag, startPoint x: 761, startPoint y: 365, endPoint x: 843, endPoint y: 372, distance: 82.5
click at [843, 372] on div "[PERSON_NAME]" at bounding box center [870, 378] width 225 height 21
click at [152, 15] on icon at bounding box center [152, 17] width 9 height 9
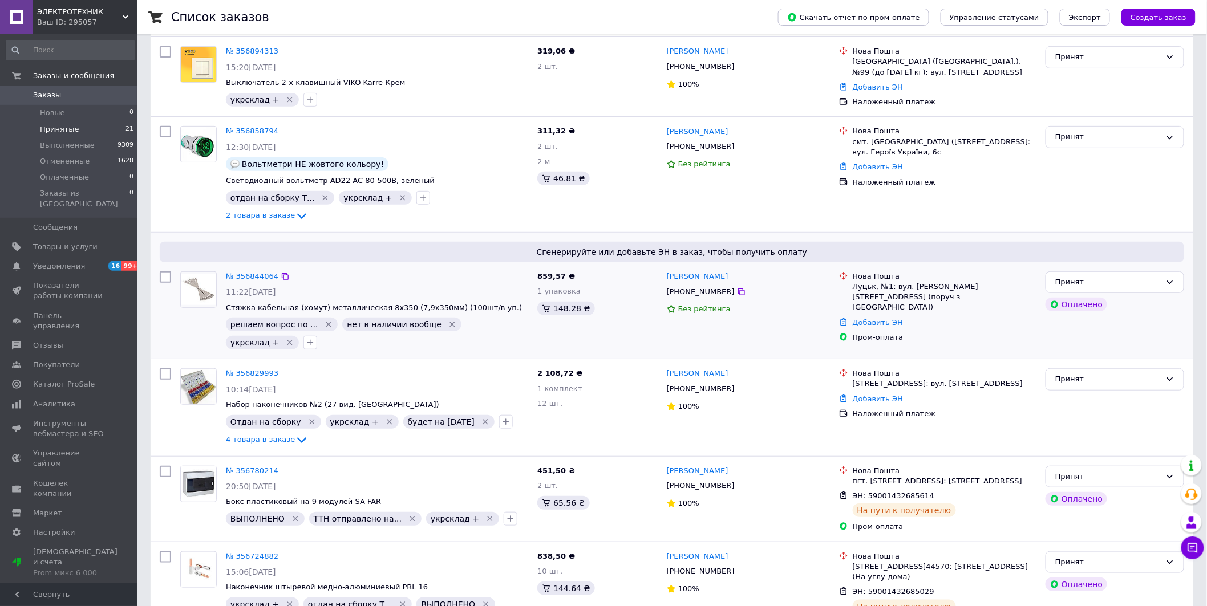
scroll to position [253, 0]
